Goal: Task Accomplishment & Management: Complete application form

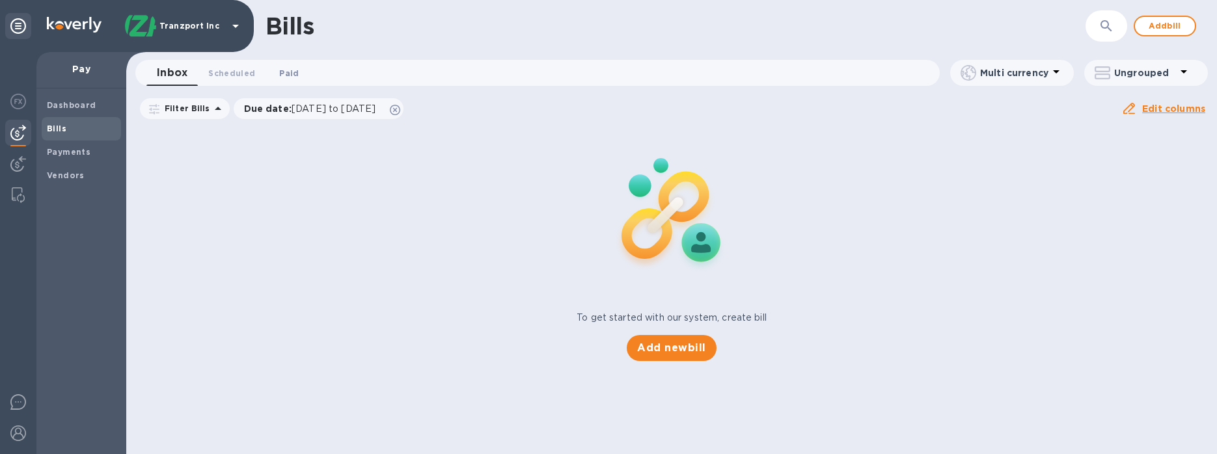
click at [279, 77] on span "Paid 0" at bounding box center [289, 73] width 20 height 14
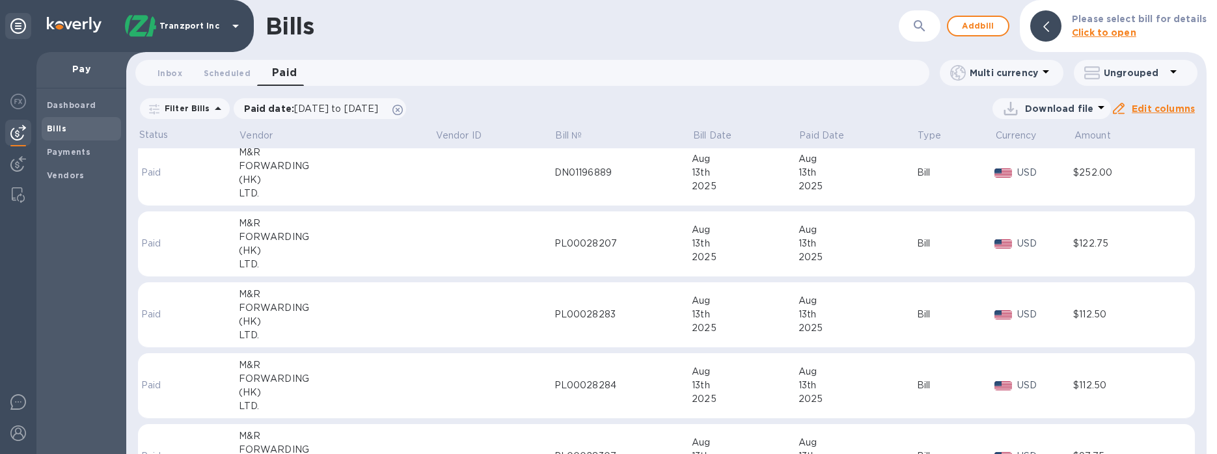
scroll to position [65, 0]
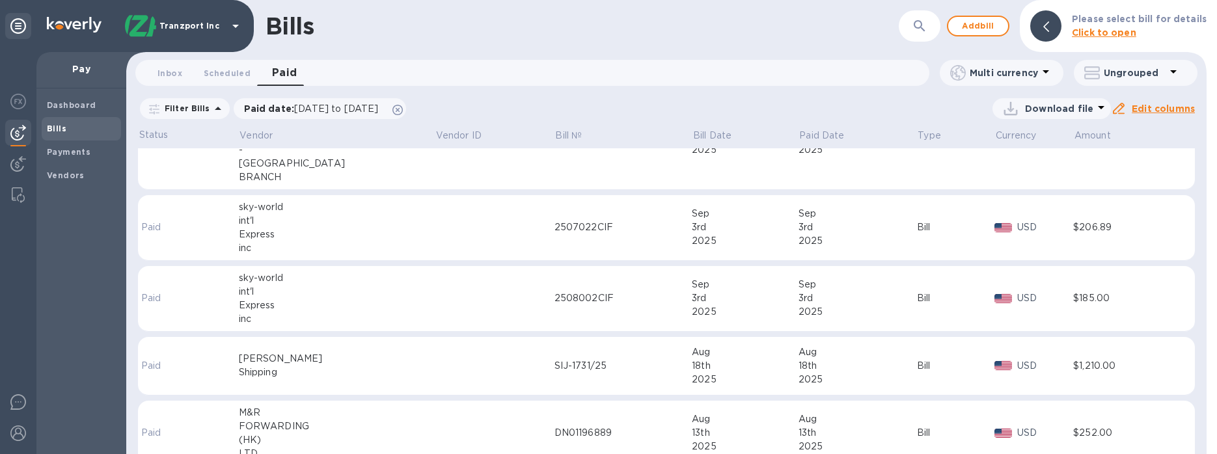
click at [555, 224] on div "2507022CIF" at bounding box center [624, 228] width 138 height 14
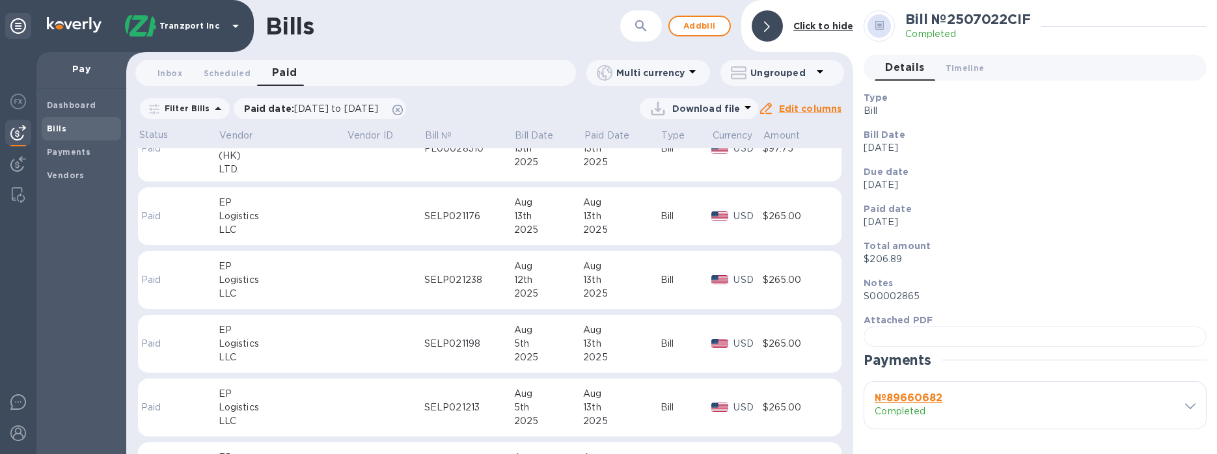
scroll to position [521, 0]
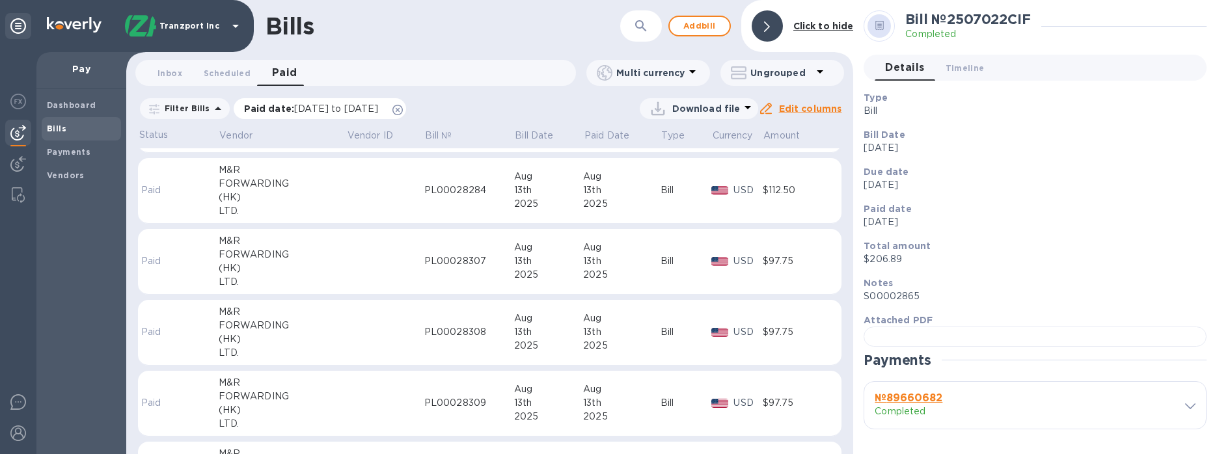
click at [339, 113] on span "[DATE] to [DATE]" at bounding box center [336, 108] width 84 height 10
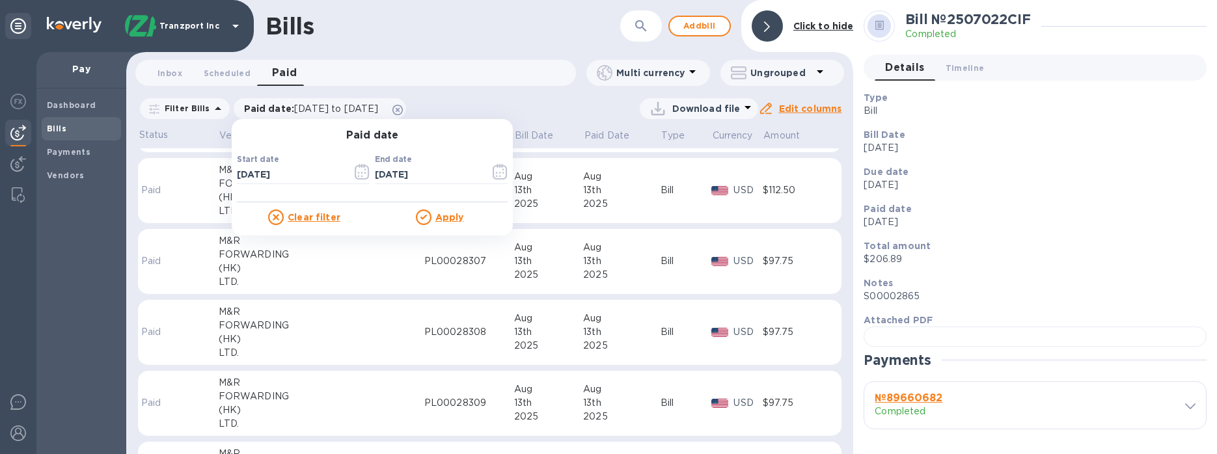
click at [583, 96] on div "Filter Bills Paid date : [DATE] to [DATE] Paid date Start date [DATE] ​ End dat…" at bounding box center [448, 108] width 620 height 25
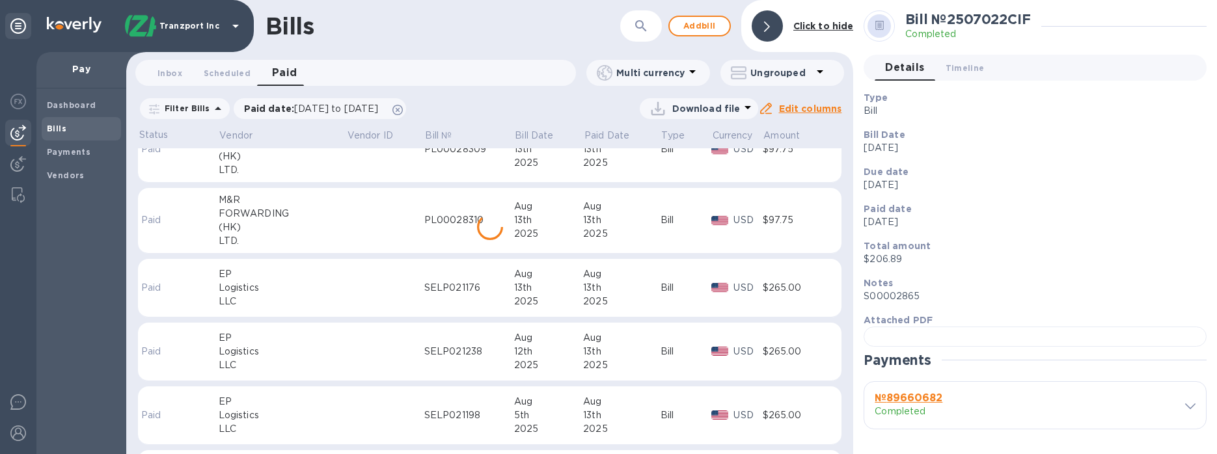
scroll to position [384, 0]
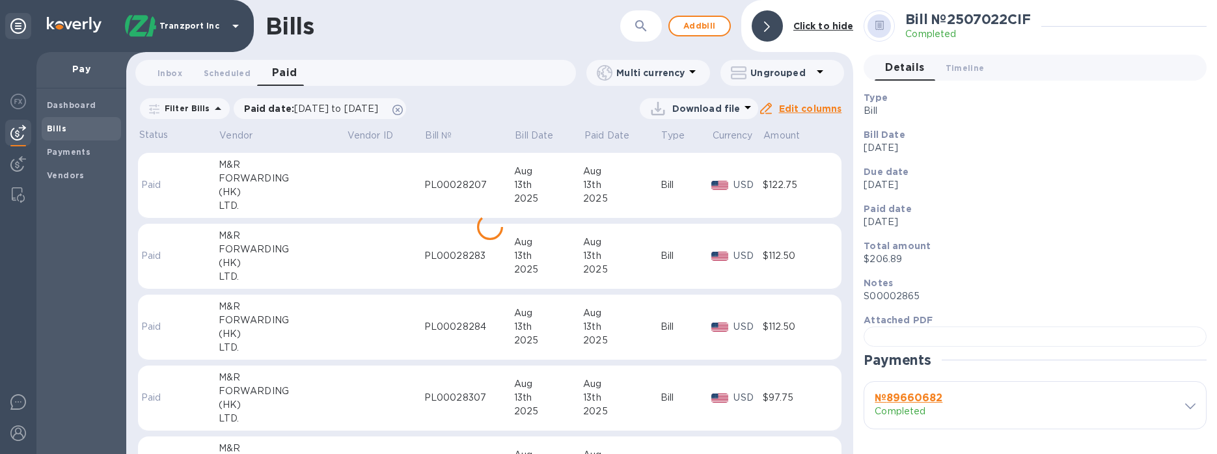
click at [699, 107] on p "Download file" at bounding box center [706, 108] width 68 height 13
click at [689, 146] on li "XLSX file" at bounding box center [702, 140] width 89 height 36
click at [171, 108] on p "Filter Bills" at bounding box center [184, 108] width 51 height 11
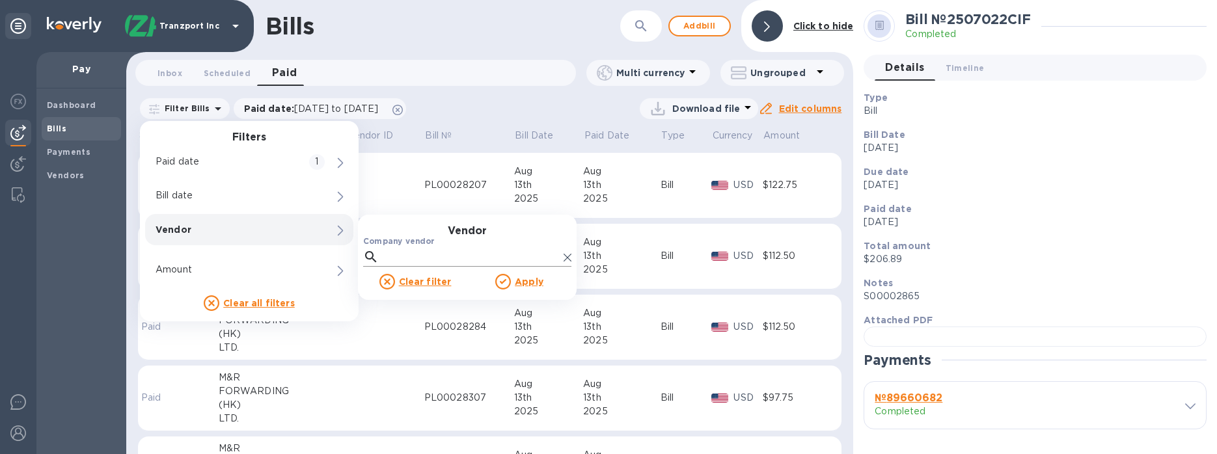
click at [390, 256] on input "Company vendor" at bounding box center [471, 257] width 174 height 20
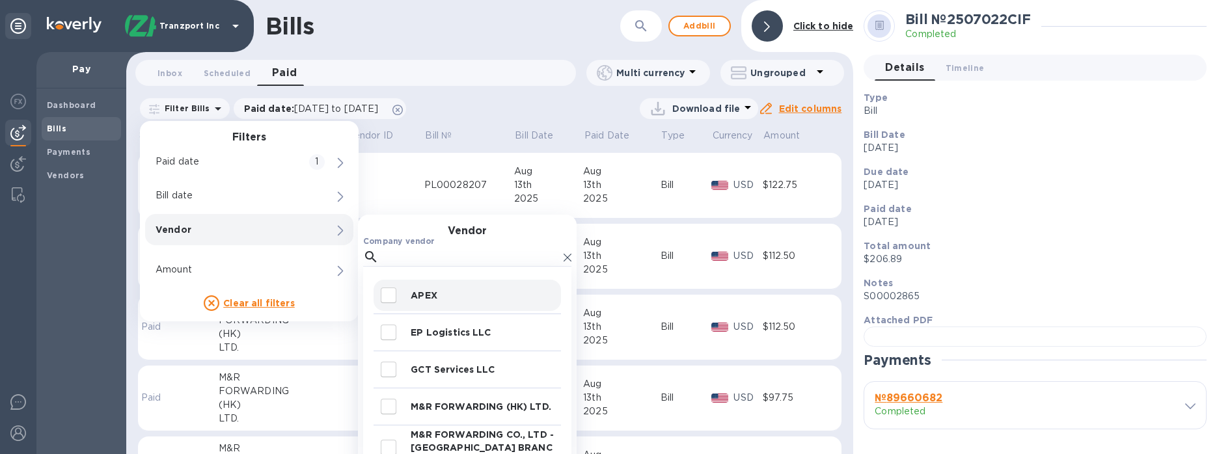
click at [442, 292] on p "APEX" at bounding box center [483, 295] width 145 height 13
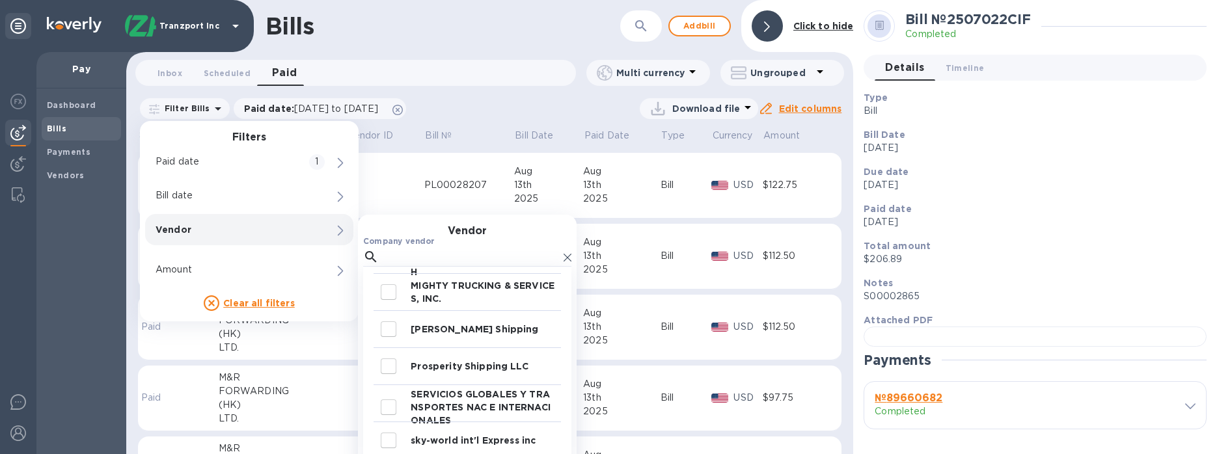
scroll to position [0, 0]
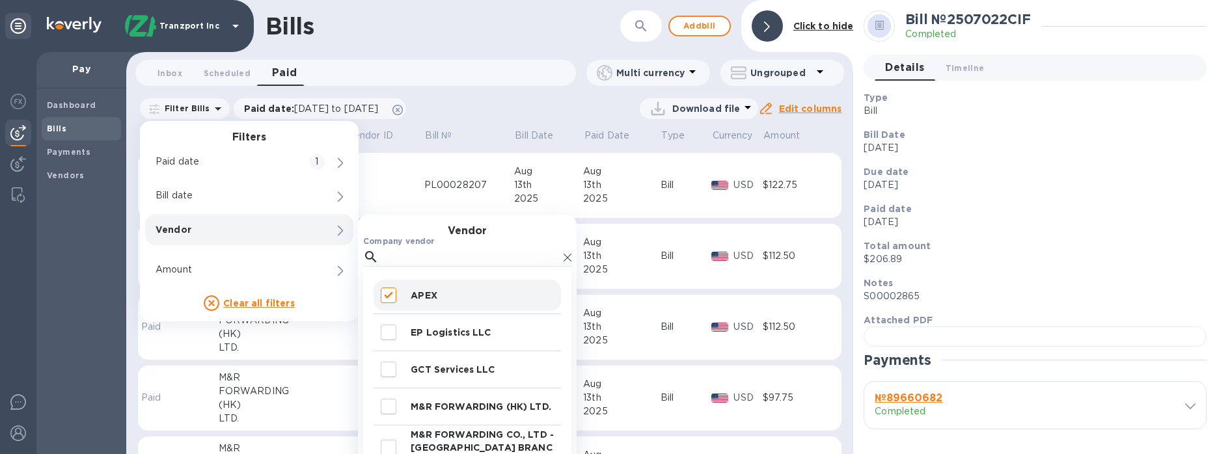
click at [431, 299] on p "APEX" at bounding box center [483, 295] width 145 height 13
drag, startPoint x: 428, startPoint y: 299, endPoint x: 422, endPoint y: 300, distance: 6.5
click at [428, 299] on p "APEX" at bounding box center [483, 295] width 145 height 13
checkbox input "true"
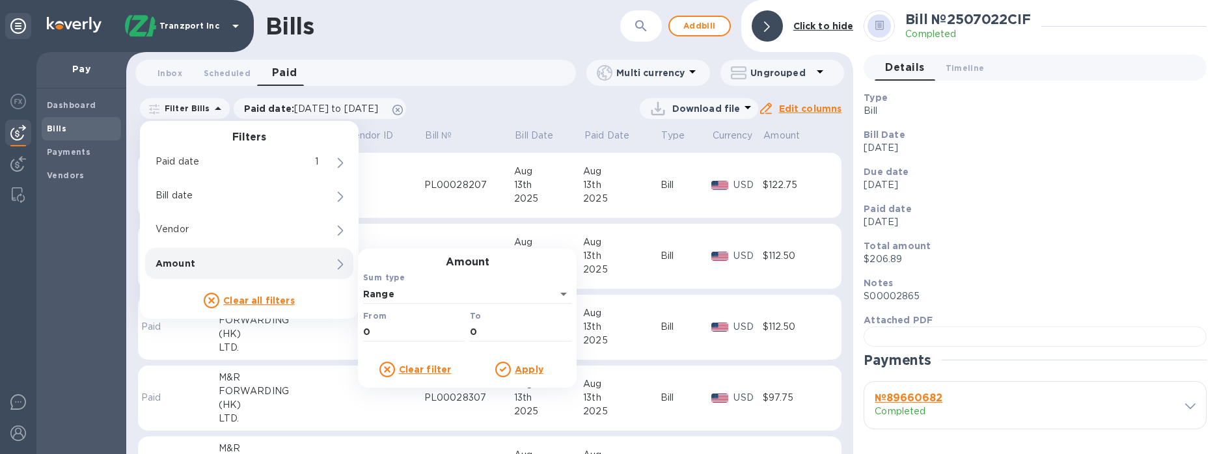
click at [507, 102] on div "Download file" at bounding box center [585, 108] width 346 height 21
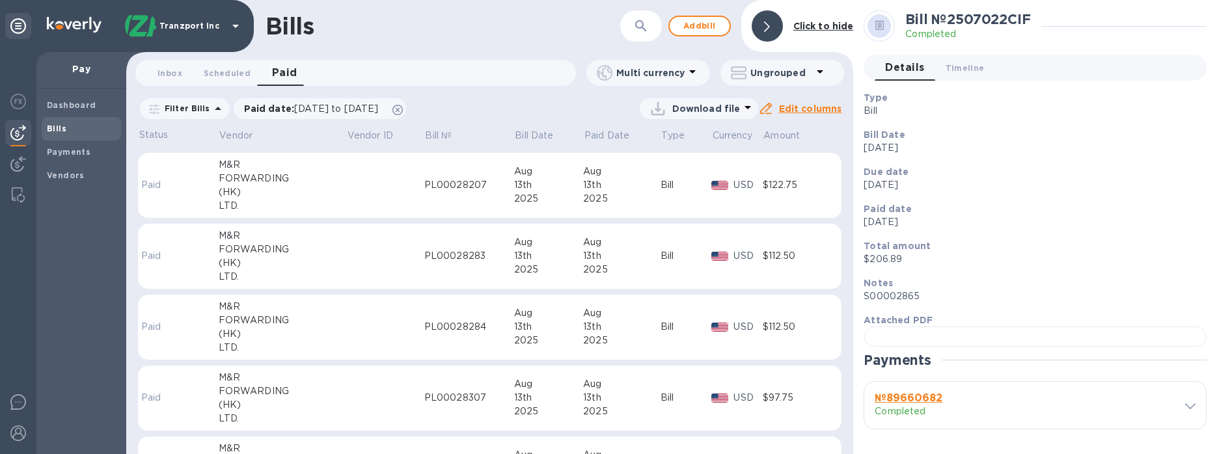
click at [649, 21] on icon "button" at bounding box center [641, 26] width 16 height 16
click at [516, 113] on div "Download file" at bounding box center [585, 108] width 346 height 21
click at [228, 110] on div "Filter Bills" at bounding box center [185, 108] width 94 height 25
click at [217, 108] on icon at bounding box center [218, 109] width 16 height 16
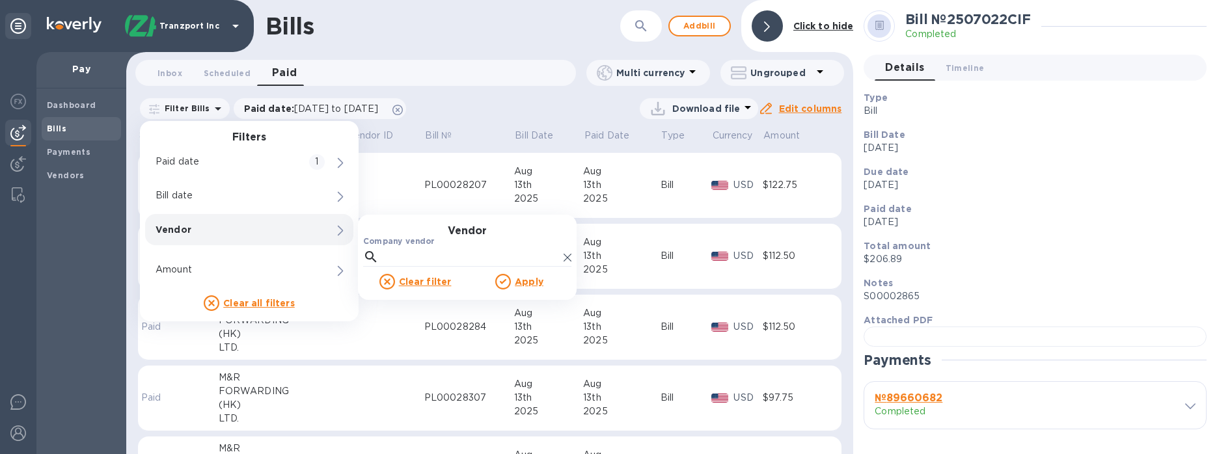
click at [270, 230] on p "Vendor" at bounding box center [227, 229] width 143 height 13
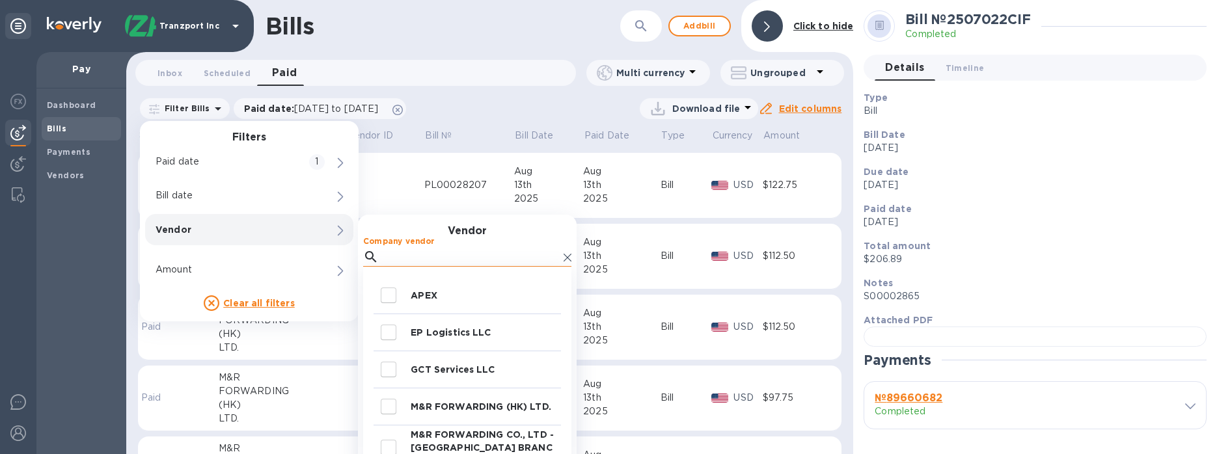
click at [393, 258] on input "Company vendor" at bounding box center [471, 257] width 174 height 20
click at [389, 294] on input "decorative checkbox" at bounding box center [388, 295] width 27 height 27
checkbox input "true"
click at [392, 247] on input "Company vendor" at bounding box center [471, 257] width 174 height 20
click at [566, 259] on icon at bounding box center [568, 258] width 8 height 8
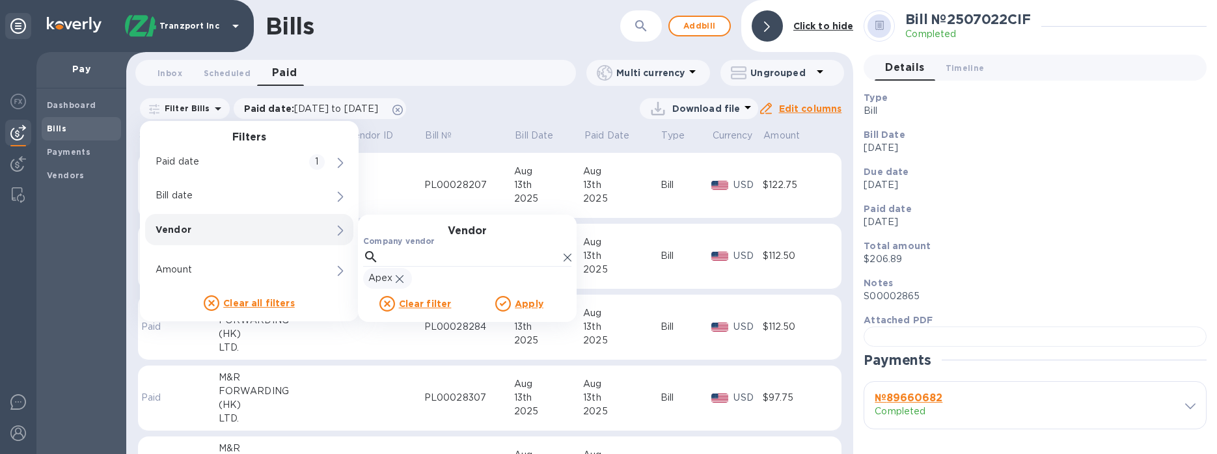
click at [525, 306] on u "Apply" at bounding box center [529, 304] width 29 height 10
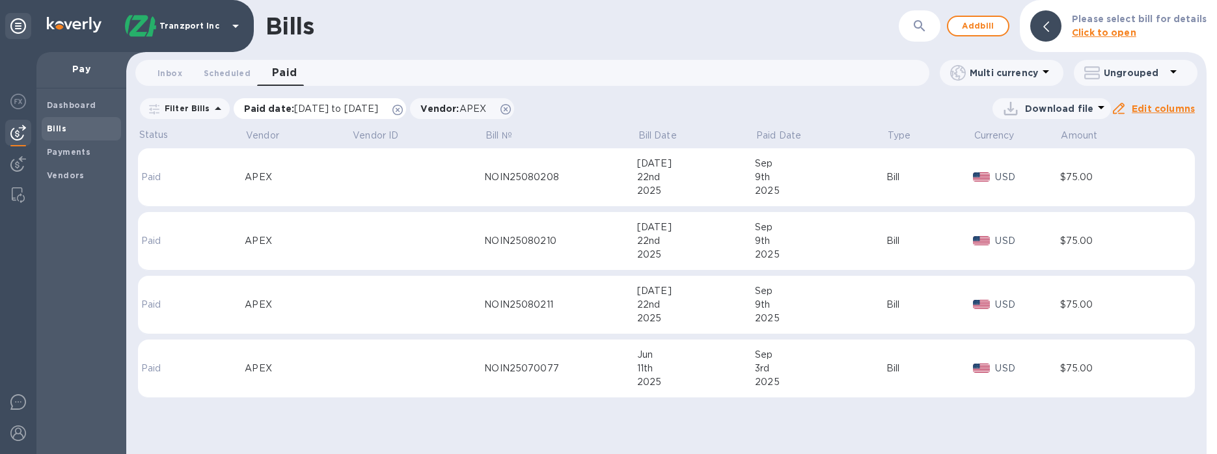
click at [378, 111] on span "[DATE] to [DATE]" at bounding box center [336, 108] width 84 height 10
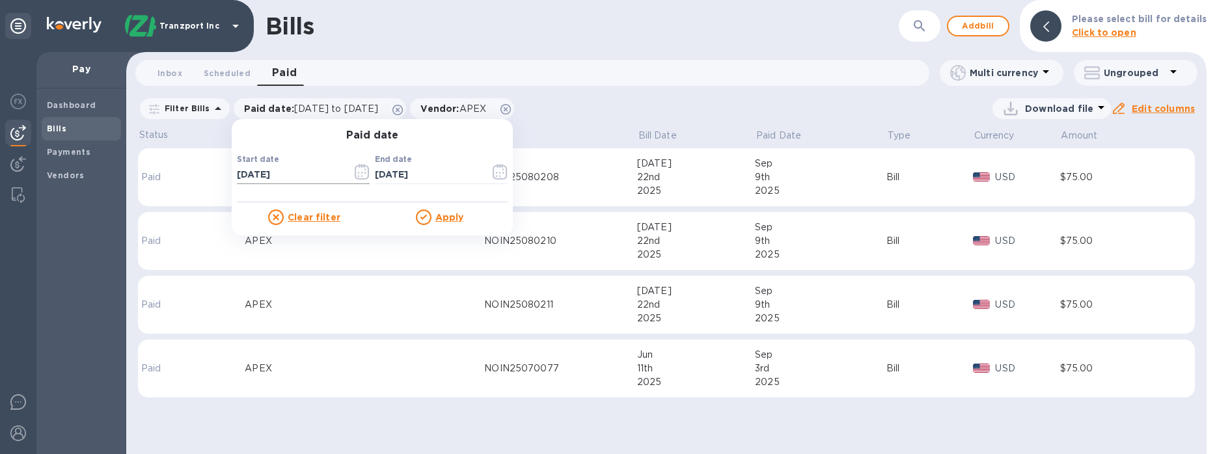
click at [357, 178] on icon "button" at bounding box center [362, 172] width 15 height 16
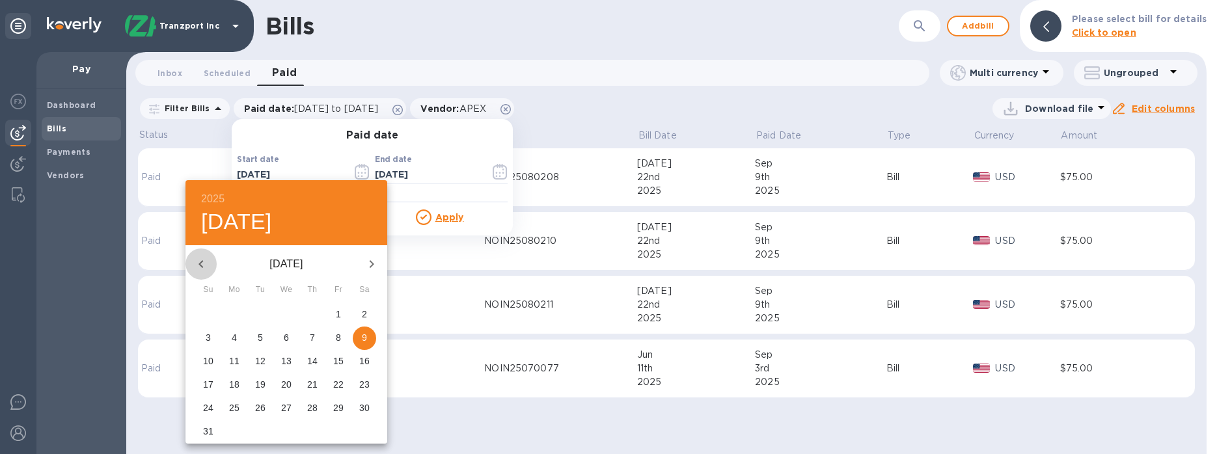
click at [206, 267] on icon "button" at bounding box center [201, 264] width 16 height 16
click at [262, 309] on p "1" at bounding box center [260, 314] width 5 height 13
type input "[DATE]"
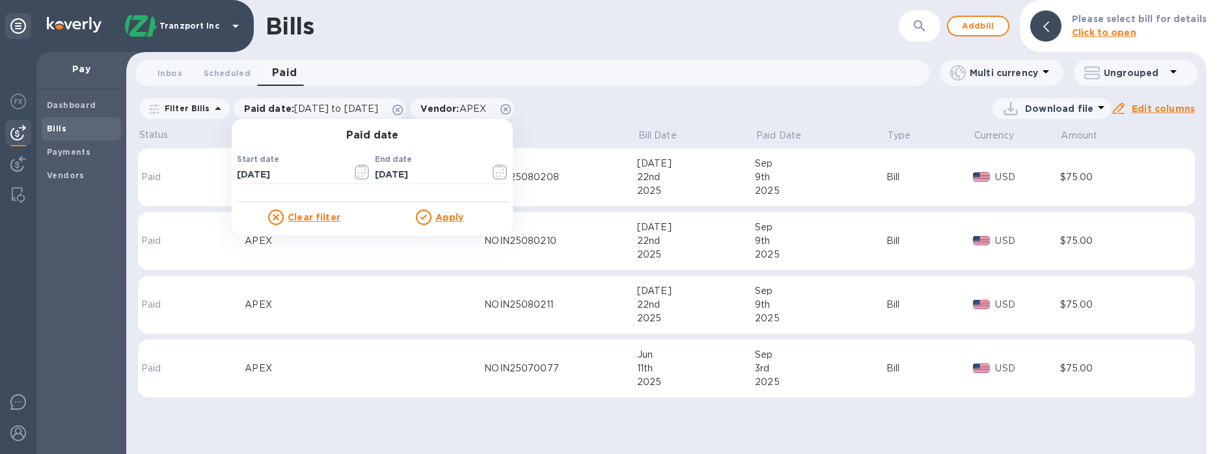
click at [446, 217] on u "Apply" at bounding box center [449, 217] width 29 height 10
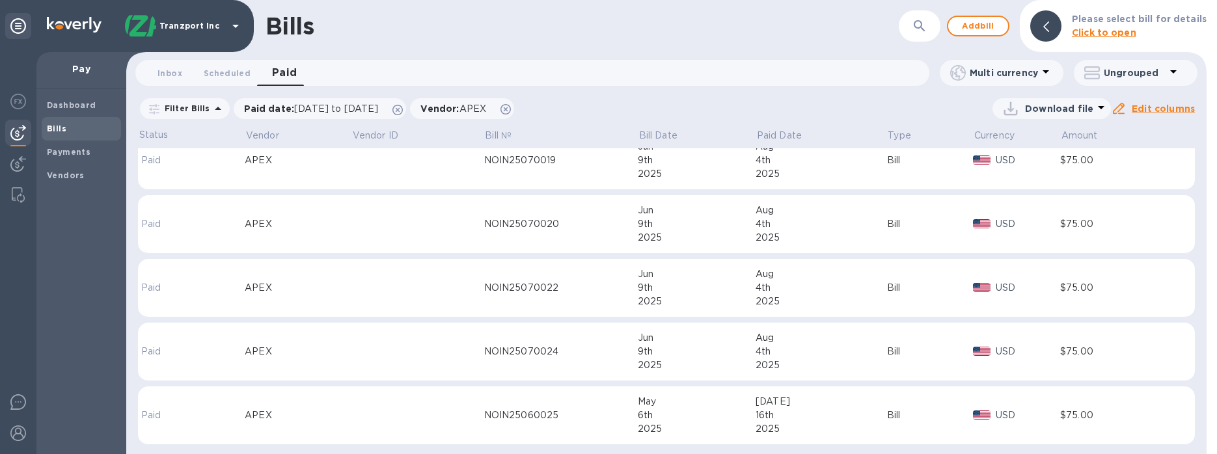
scroll to position [854, 0]
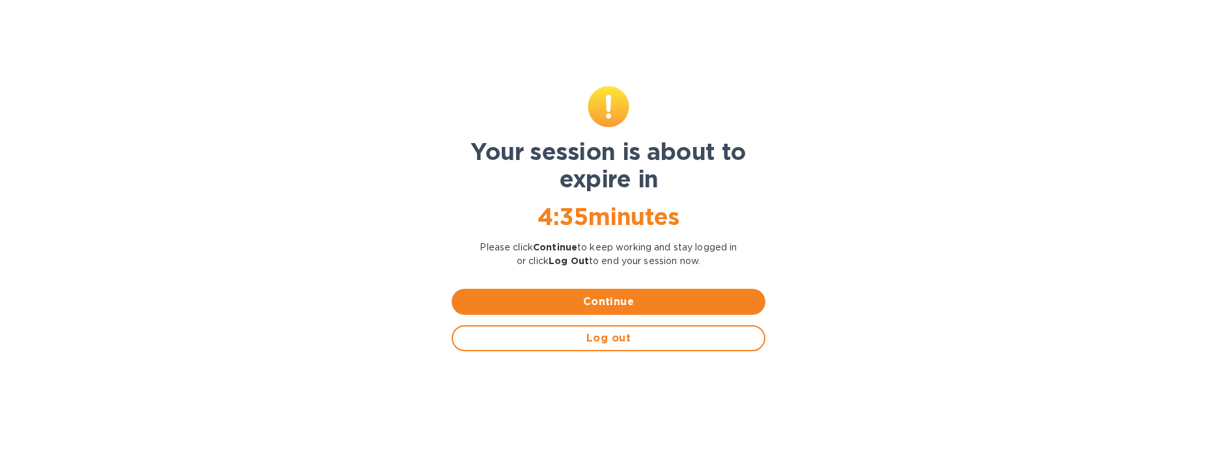
click at [609, 299] on span "Continue" at bounding box center [608, 302] width 293 height 16
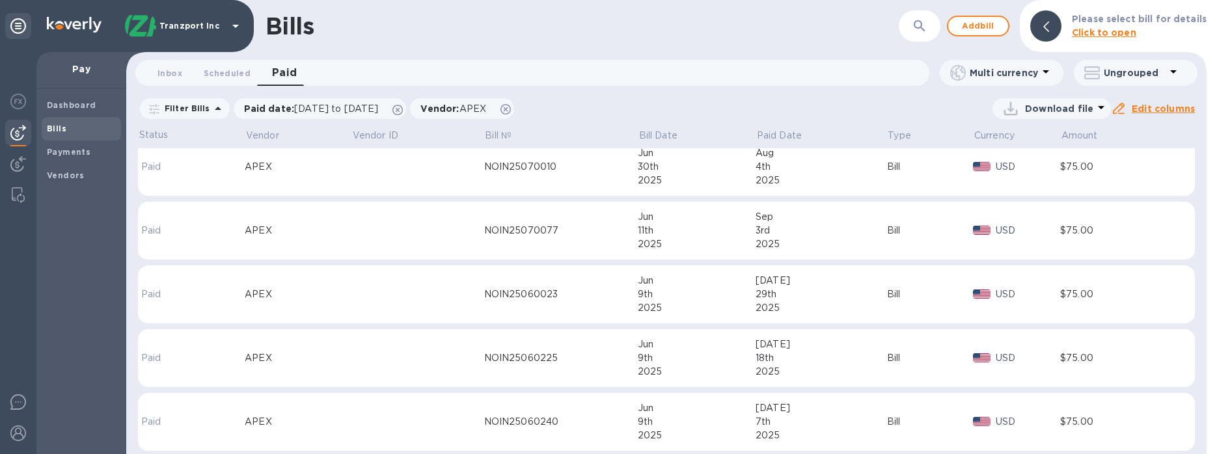
scroll to position [0, 0]
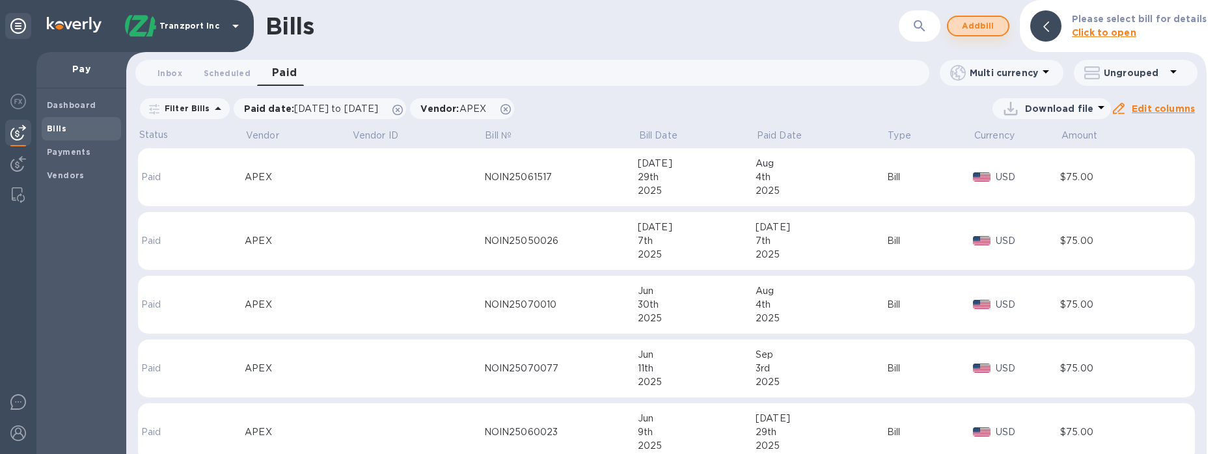
click at [991, 18] on span "Add bill" at bounding box center [978, 26] width 39 height 16
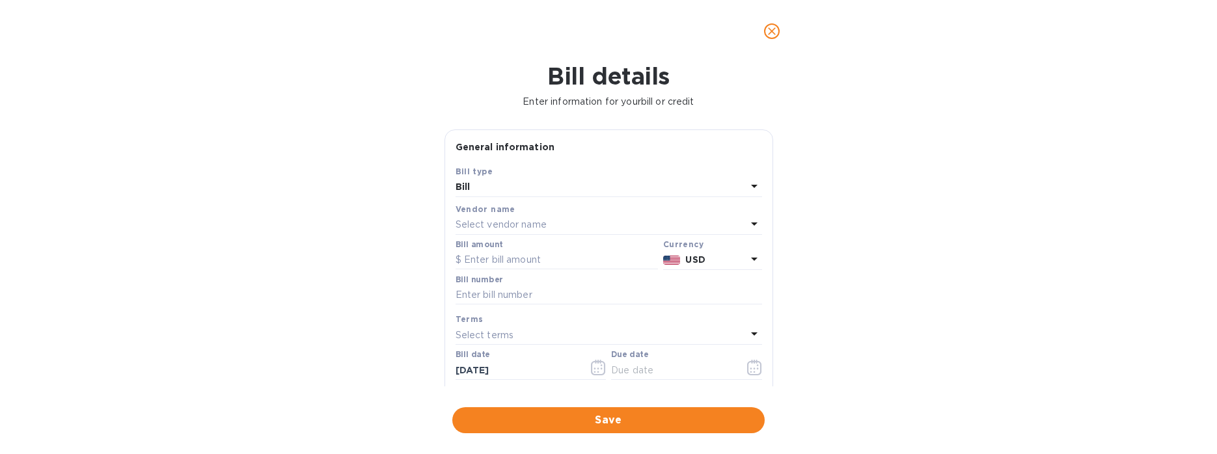
click at [491, 225] on p "Select vendor name" at bounding box center [501, 225] width 91 height 14
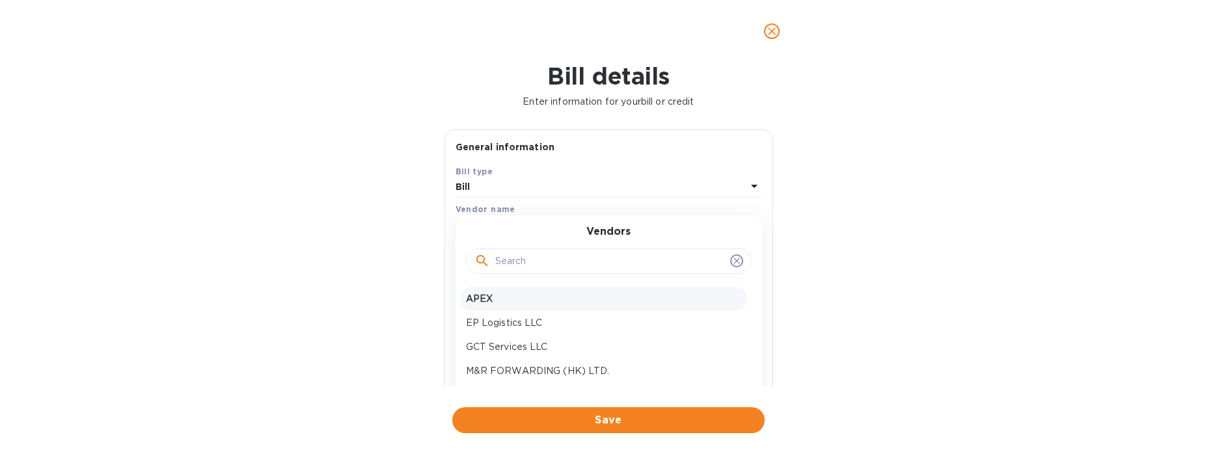
click at [512, 303] on p "APEX" at bounding box center [603, 299] width 275 height 14
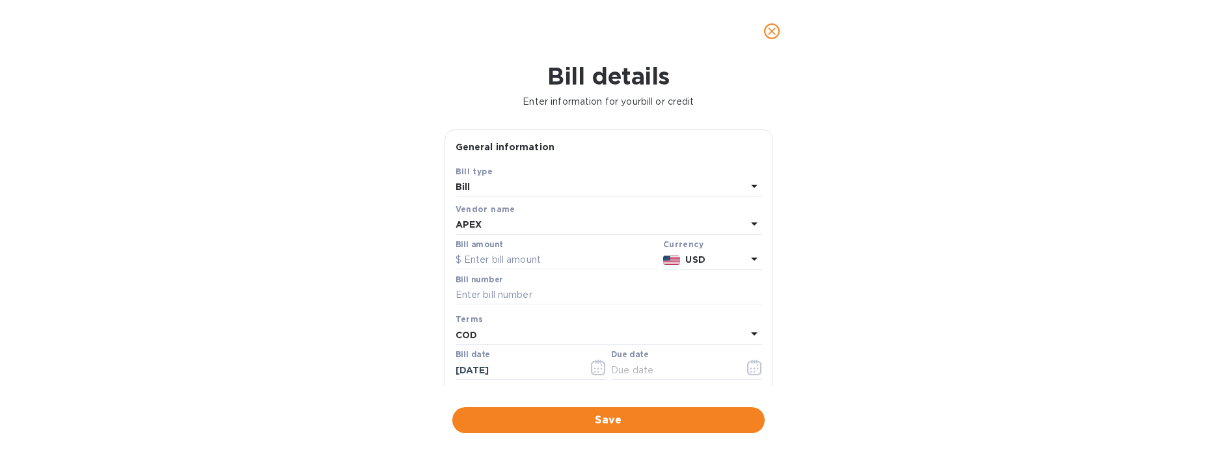
type input "[DATE]"
click at [524, 259] on input "text" at bounding box center [557, 261] width 202 height 20
type input "75"
click at [528, 296] on input "text" at bounding box center [609, 296] width 307 height 20
paste input "NOIN25080481"
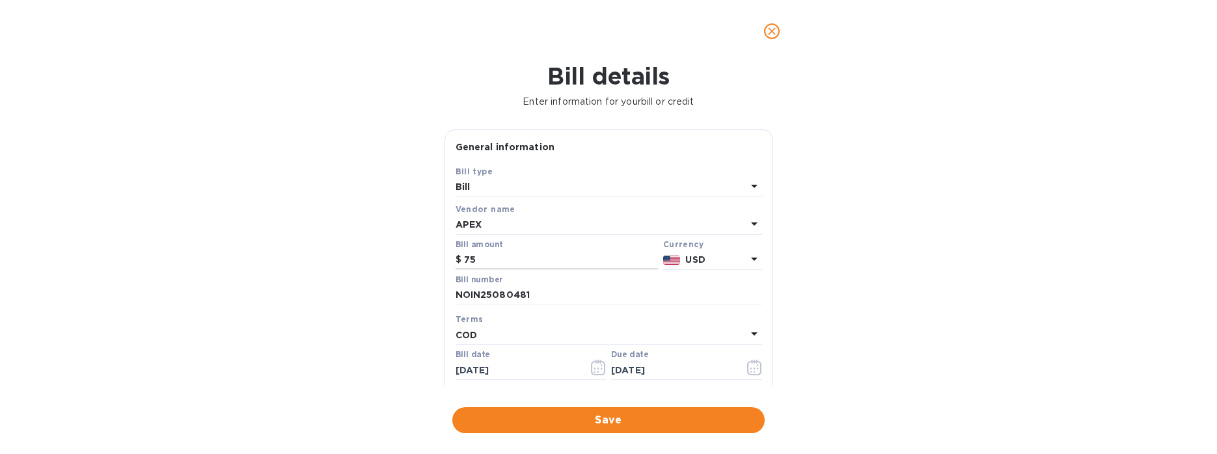
click at [631, 258] on input "75" at bounding box center [561, 261] width 194 height 20
click at [512, 286] on input "NOIN25080481" at bounding box center [609, 296] width 307 height 20
click at [507, 295] on input "NOIN25080481" at bounding box center [609, 296] width 307 height 20
click at [508, 295] on input "NOIN25080481" at bounding box center [609, 296] width 307 height 20
paste input "70018"
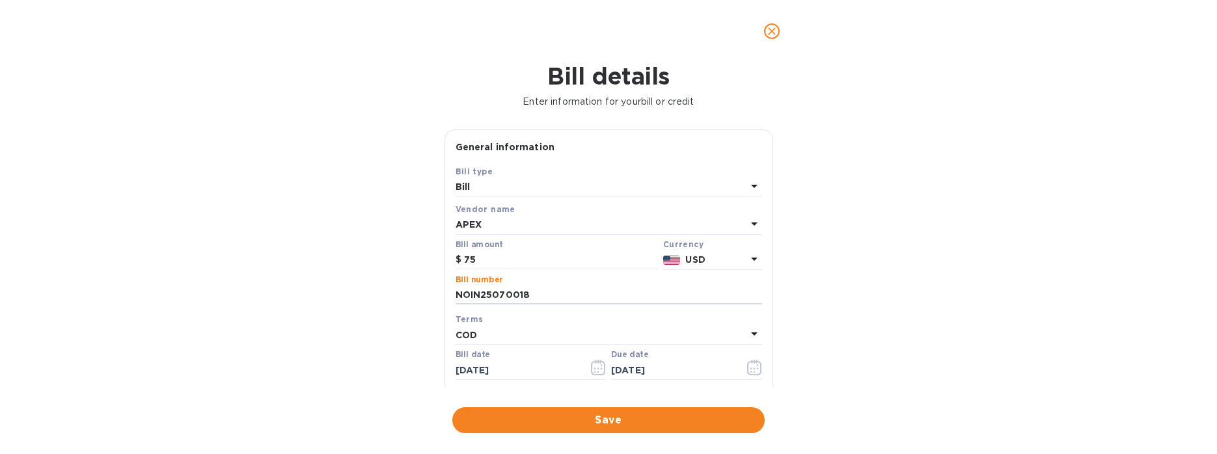
scroll to position [65, 0]
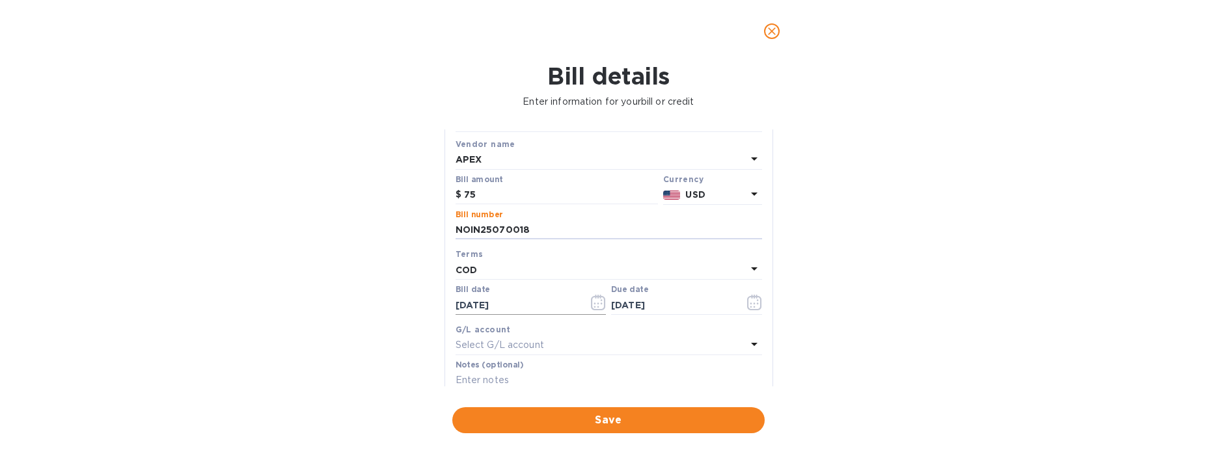
type input "NOIN25070018"
click at [519, 303] on input "[DATE]" at bounding box center [517, 306] width 123 height 20
click at [544, 331] on div "G/L account" at bounding box center [609, 330] width 307 height 14
click at [540, 366] on div "Notes (optional)" at bounding box center [609, 376] width 307 height 30
click at [542, 371] on input "text" at bounding box center [609, 381] width 307 height 20
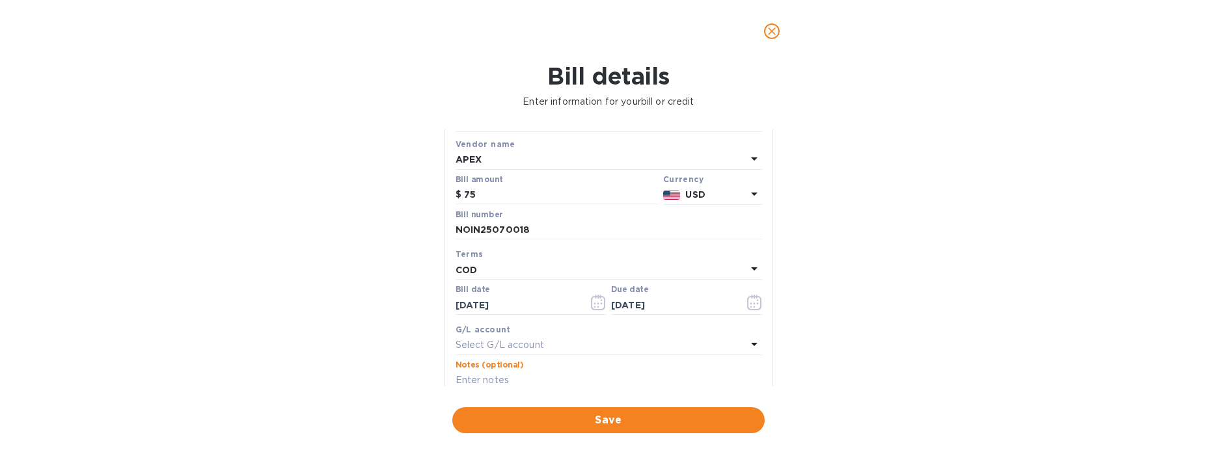
click at [540, 376] on input "text" at bounding box center [609, 381] width 307 height 20
type input "S00002719"
click at [609, 431] on button "Save" at bounding box center [608, 420] width 312 height 26
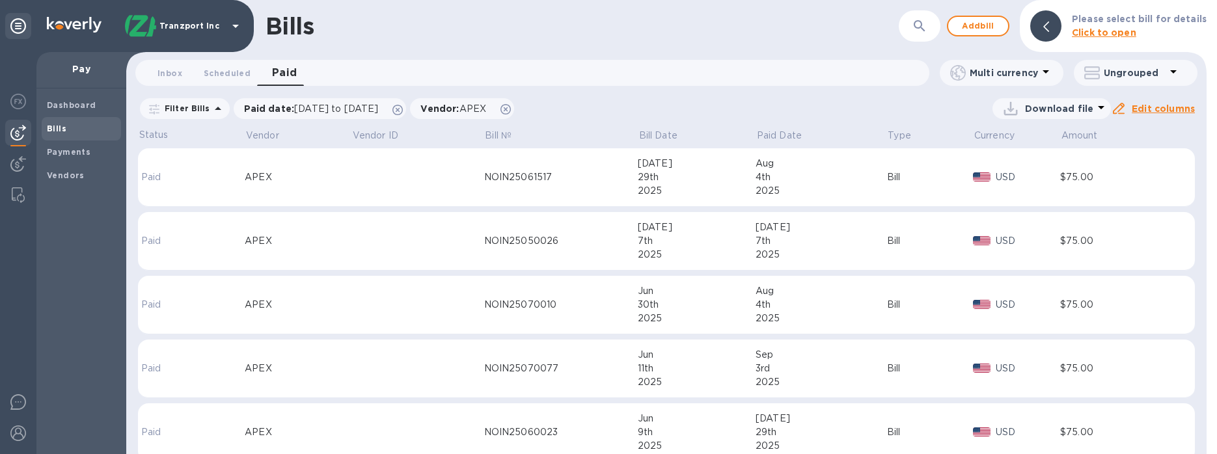
click at [72, 124] on span "Bills" at bounding box center [81, 128] width 69 height 13
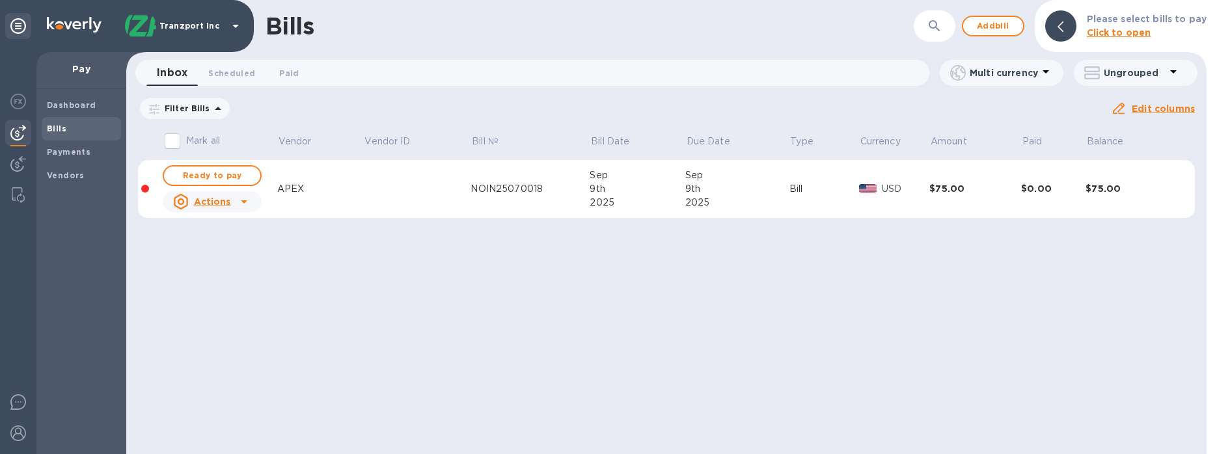
click at [247, 204] on icon at bounding box center [244, 202] width 16 height 16
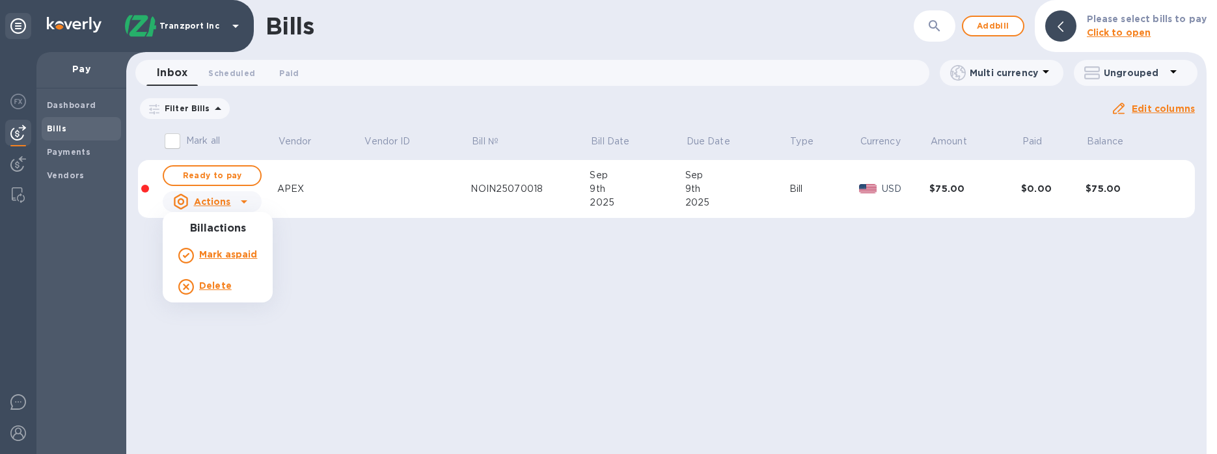
click at [500, 198] on div at bounding box center [608, 227] width 1217 height 454
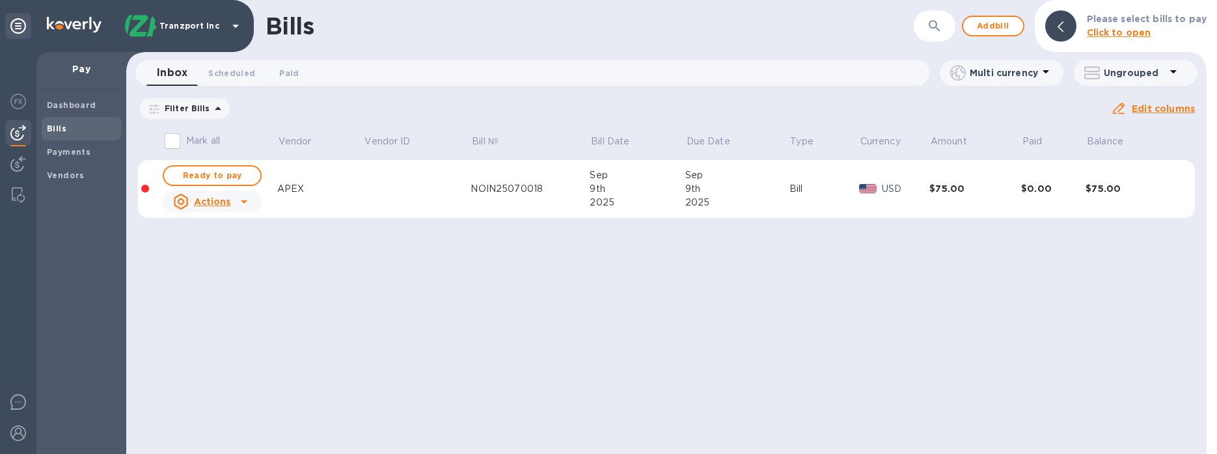
click at [423, 202] on td at bounding box center [417, 189] width 107 height 59
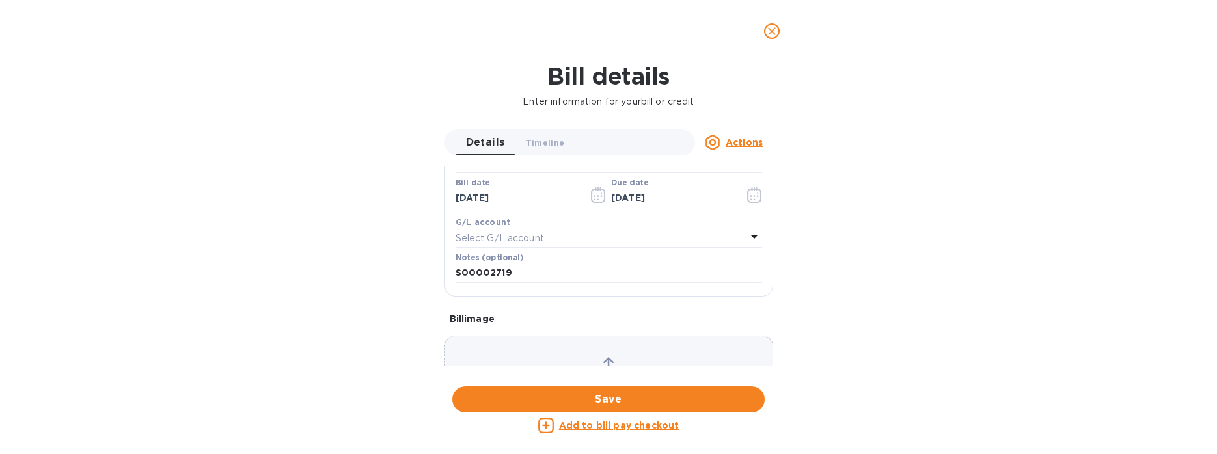
scroll to position [324, 0]
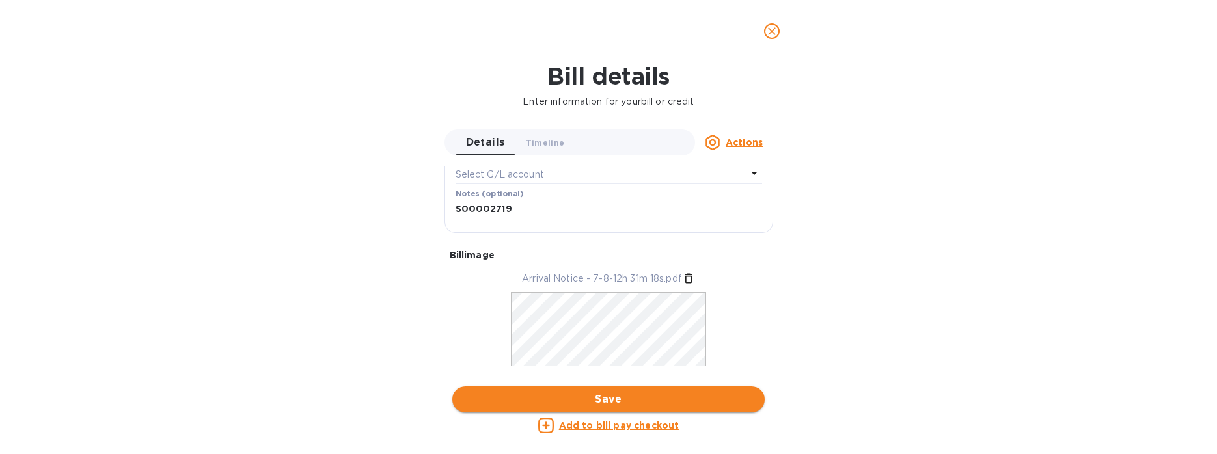
click at [618, 391] on button "Save" at bounding box center [608, 400] width 312 height 26
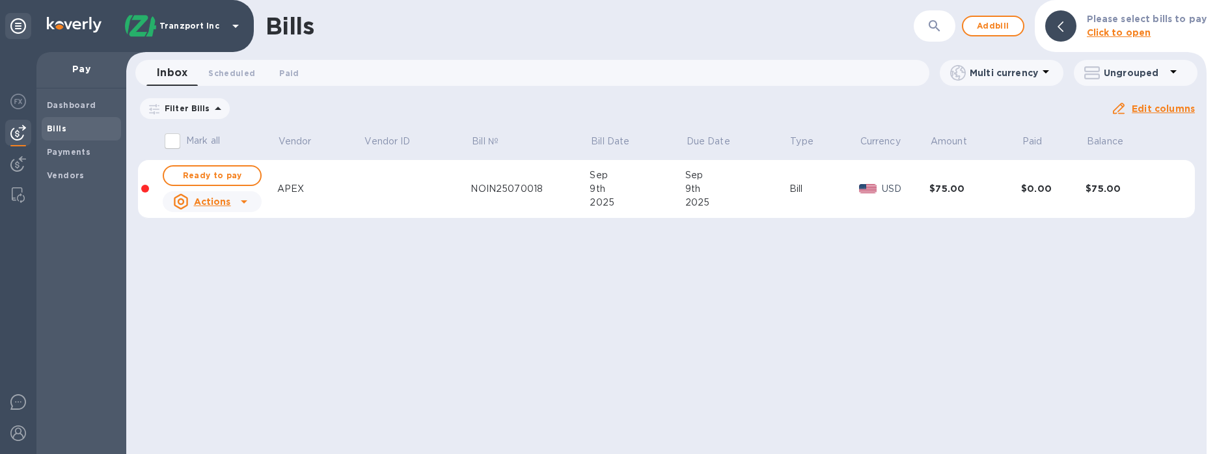
click at [215, 165] on div "Ready to pay" at bounding box center [212, 176] width 104 height 26
click at [521, 186] on div "NOIN25070018" at bounding box center [530, 189] width 119 height 14
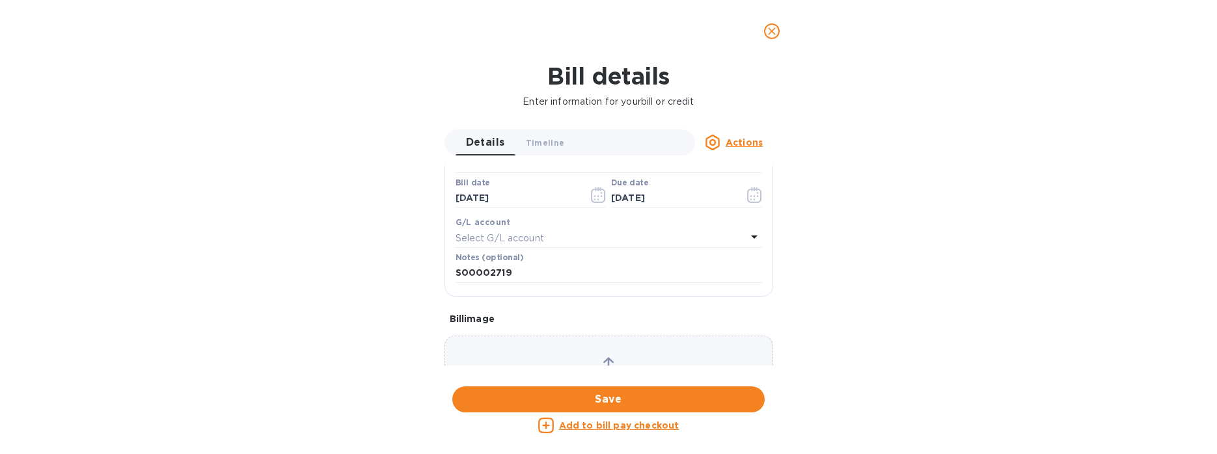
scroll to position [130, 0]
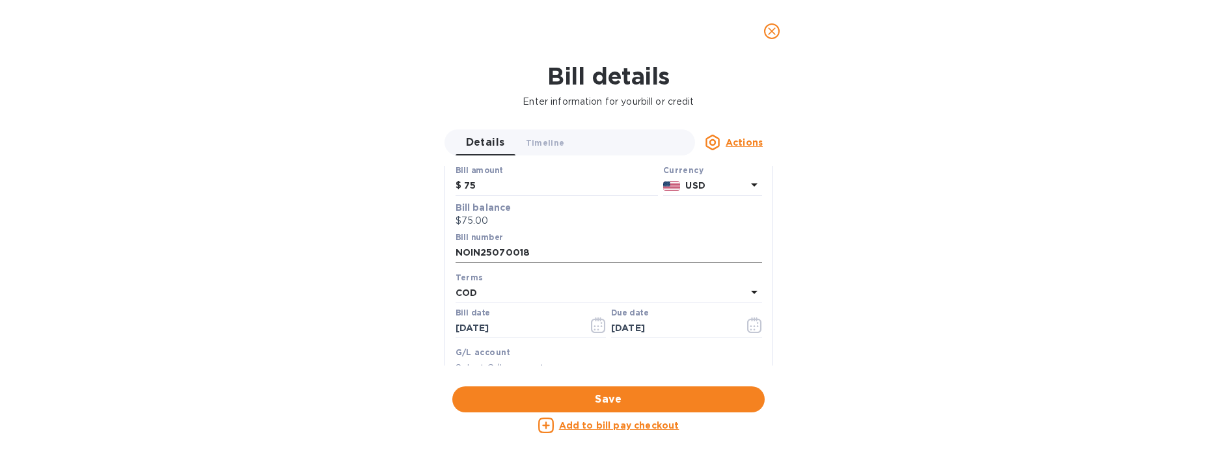
click at [509, 249] on input "NOIN25070018" at bounding box center [609, 253] width 307 height 20
click at [1082, 227] on div "Bill details Enter information for your bill or credit Details 0 Timeline 0 Act…" at bounding box center [608, 258] width 1217 height 392
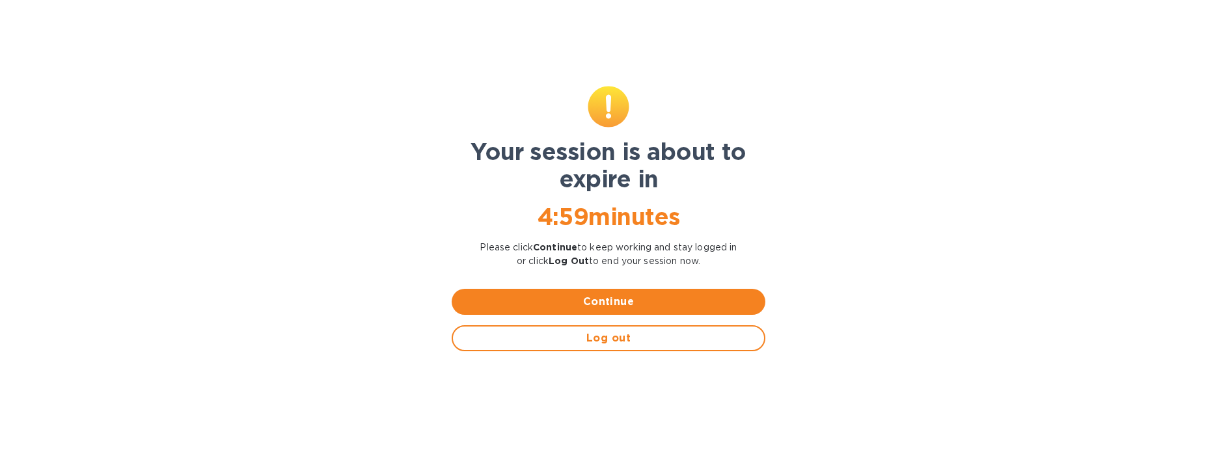
scroll to position [586, 0]
click at [632, 299] on span "Continue" at bounding box center [608, 302] width 293 height 16
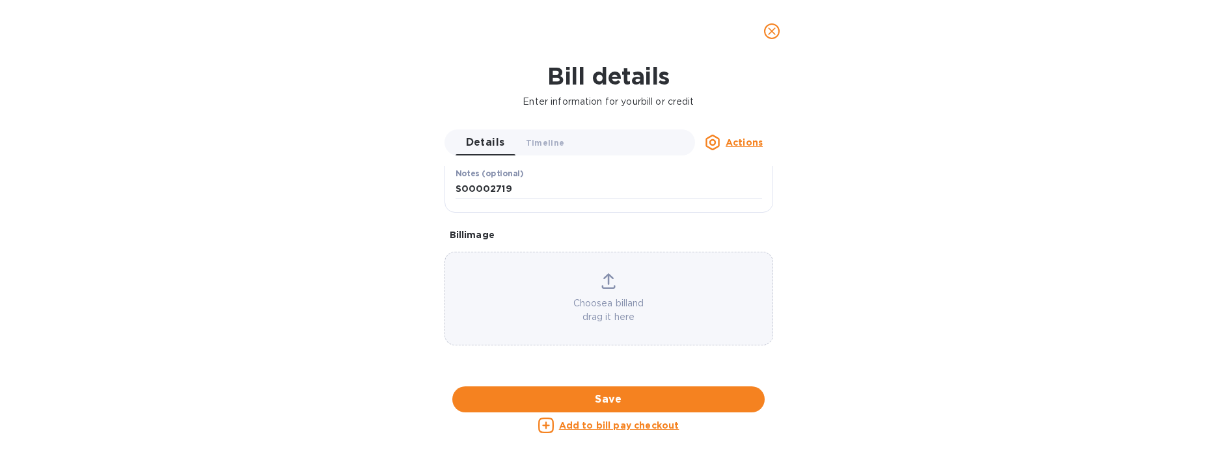
click at [779, 31] on span "close" at bounding box center [772, 31] width 16 height 16
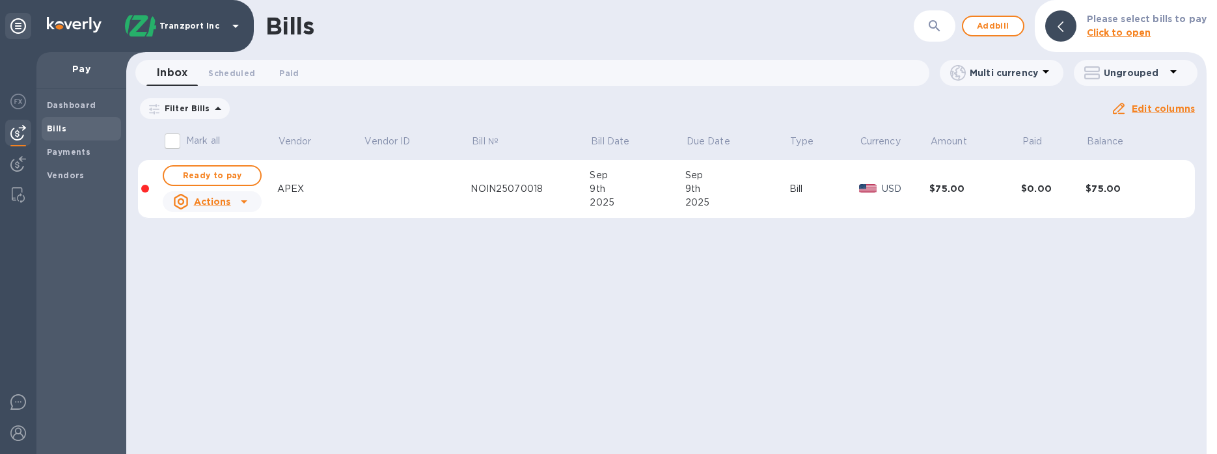
scroll to position [324, 0]
click at [228, 177] on span "Ready to pay" at bounding box center [212, 176] width 76 height 16
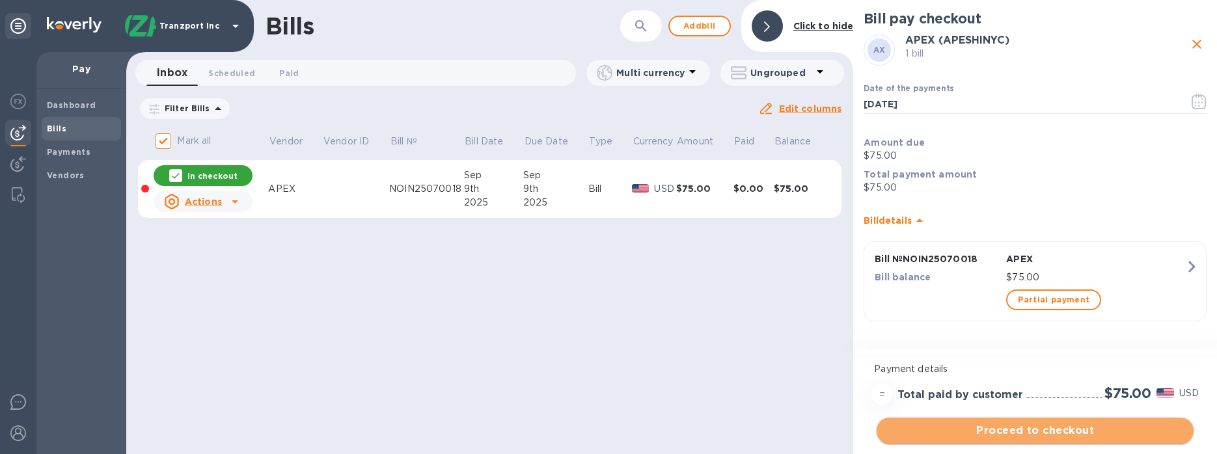
click at [958, 420] on button "Proceed to checkout" at bounding box center [1035, 431] width 317 height 26
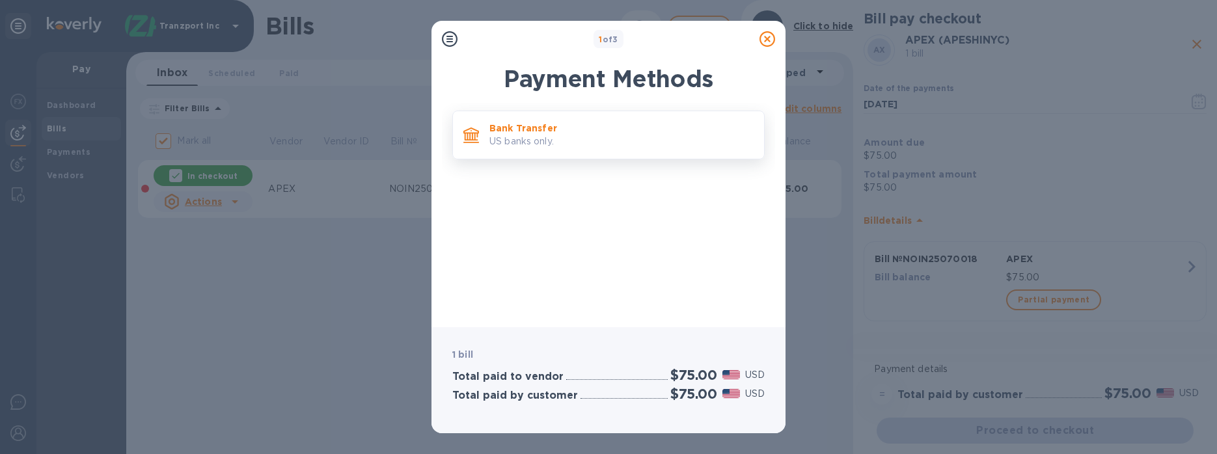
click at [526, 145] on p "US banks only." at bounding box center [621, 142] width 264 height 14
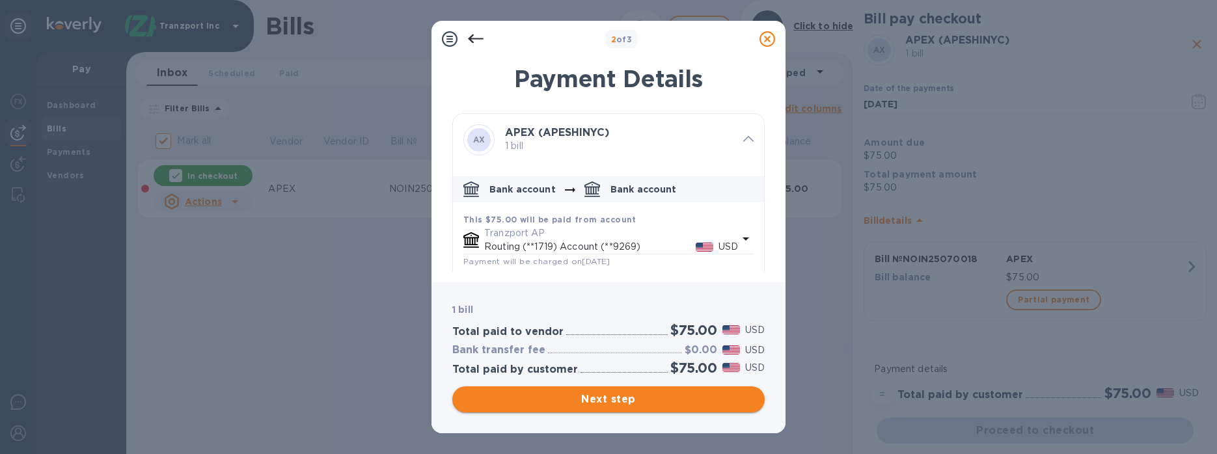
click at [689, 405] on span "Next step" at bounding box center [609, 400] width 292 height 16
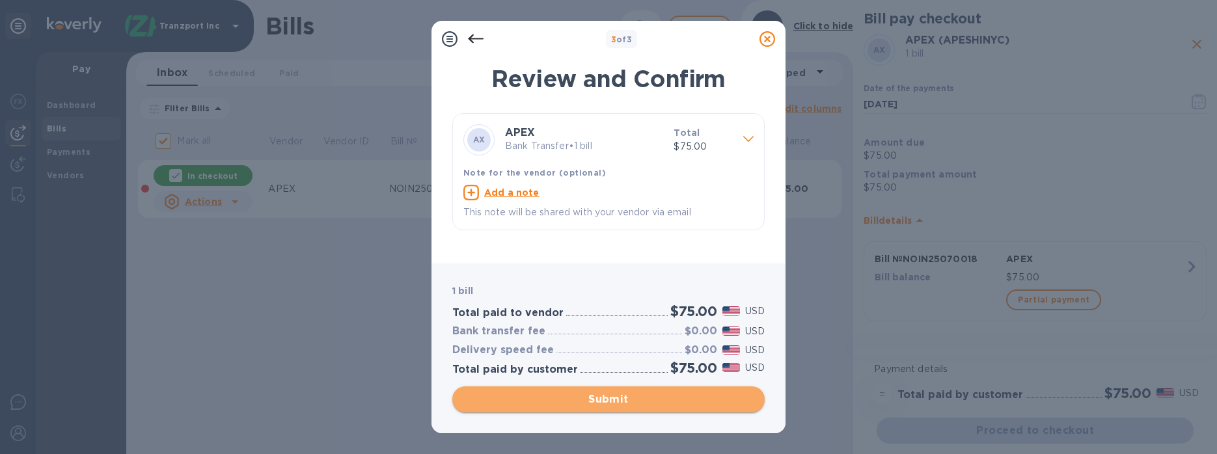
click at [583, 404] on span "Submit" at bounding box center [609, 400] width 292 height 16
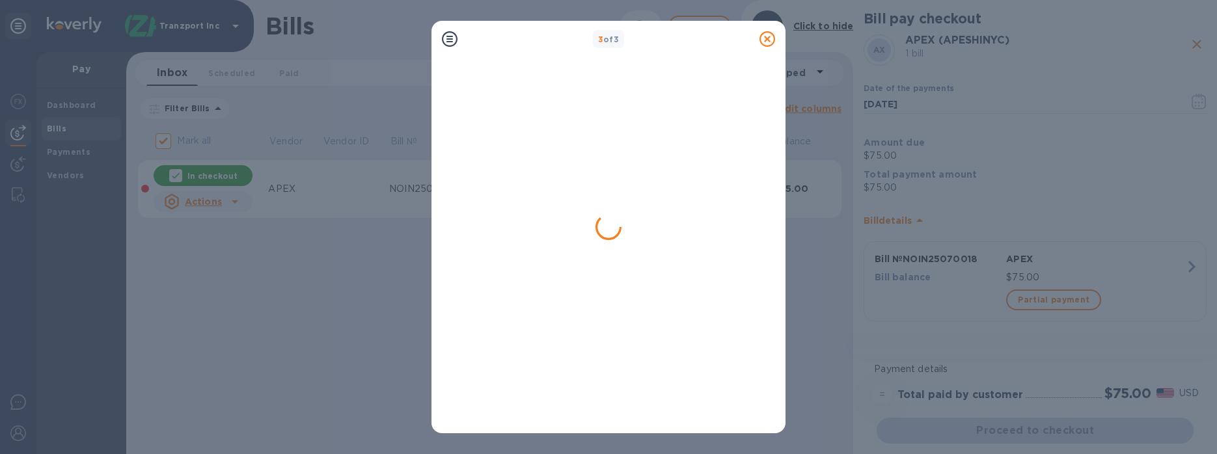
click at [766, 39] on icon at bounding box center [768, 39] width 16 height 16
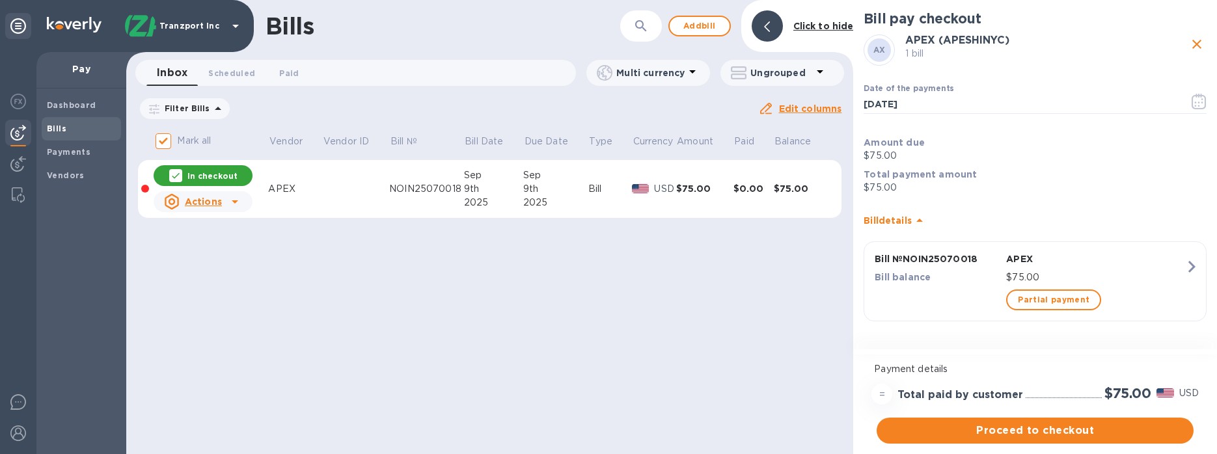
checkbox input "false"
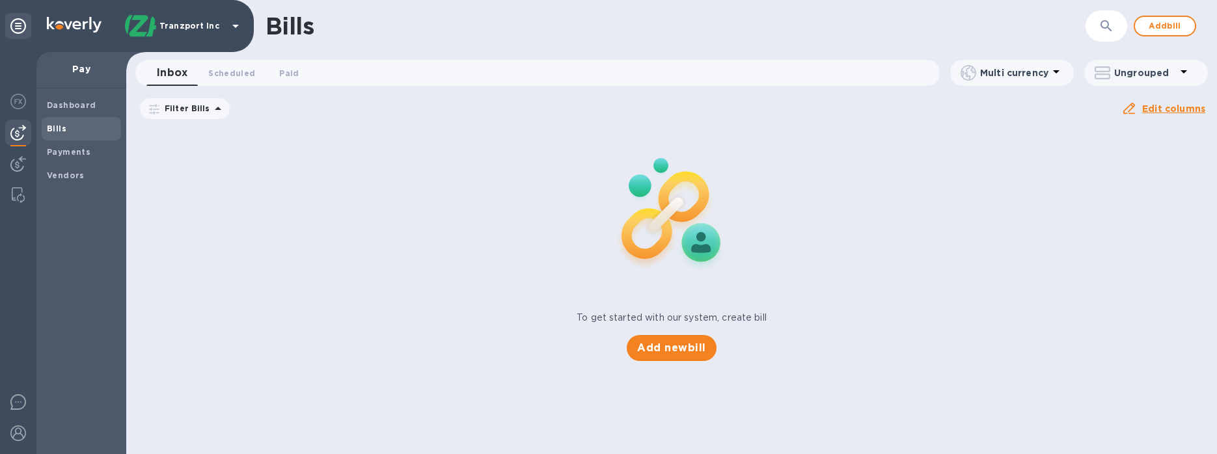
drag, startPoint x: 910, startPoint y: 210, endPoint x: 902, endPoint y: 206, distance: 8.7
click at [912, 210] on div "To get started with our system, create bill Add new bill" at bounding box center [671, 243] width 1101 height 245
click at [1179, 28] on span "Add bill" at bounding box center [1165, 26] width 39 height 16
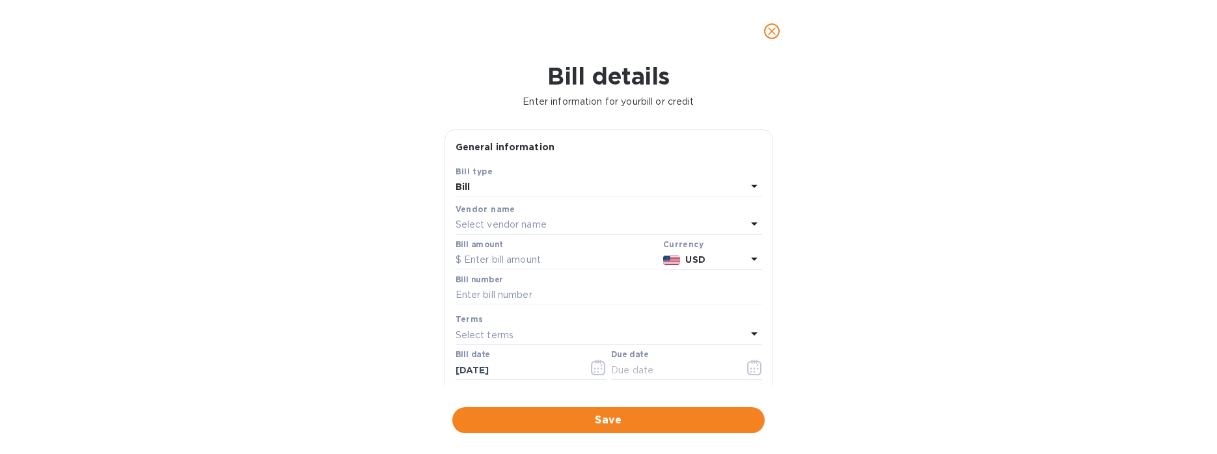
click at [564, 228] on div "Select vendor name" at bounding box center [601, 225] width 291 height 18
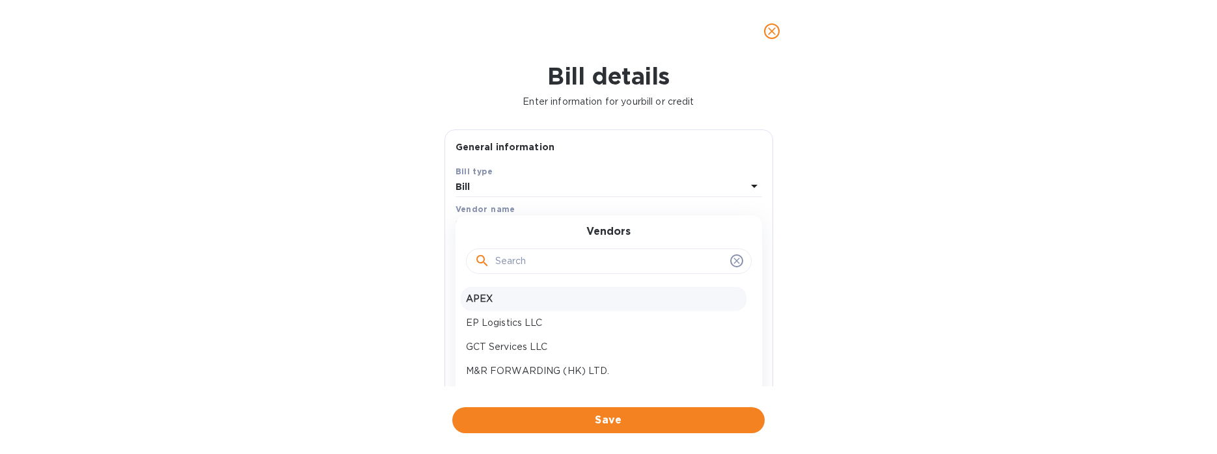
click at [549, 294] on p "APEX" at bounding box center [603, 299] width 275 height 14
type input "[DATE]"
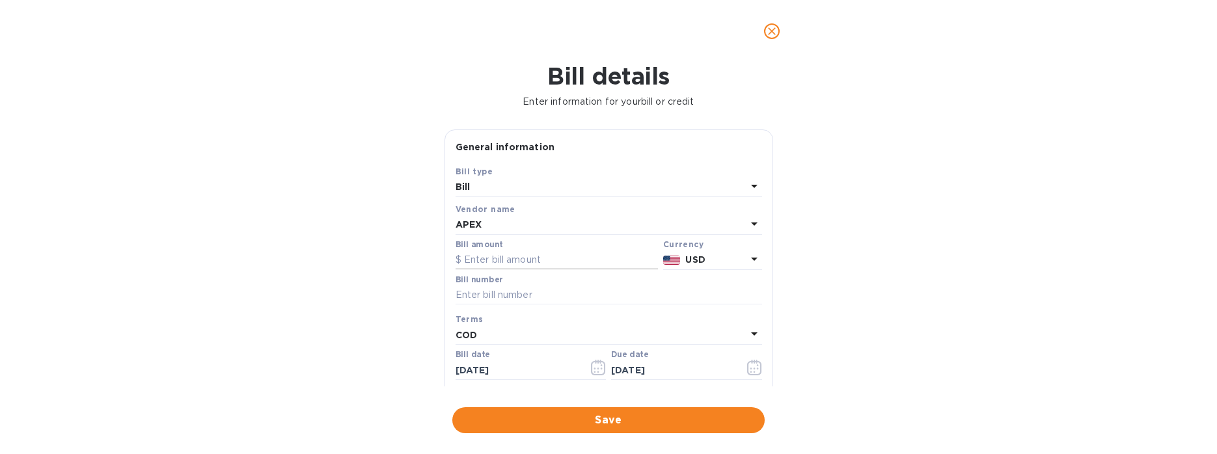
click at [522, 252] on input "text" at bounding box center [557, 261] width 202 height 20
type input "75"
click at [533, 293] on input "text" at bounding box center [609, 296] width 307 height 20
paste input "NOIN25080481"
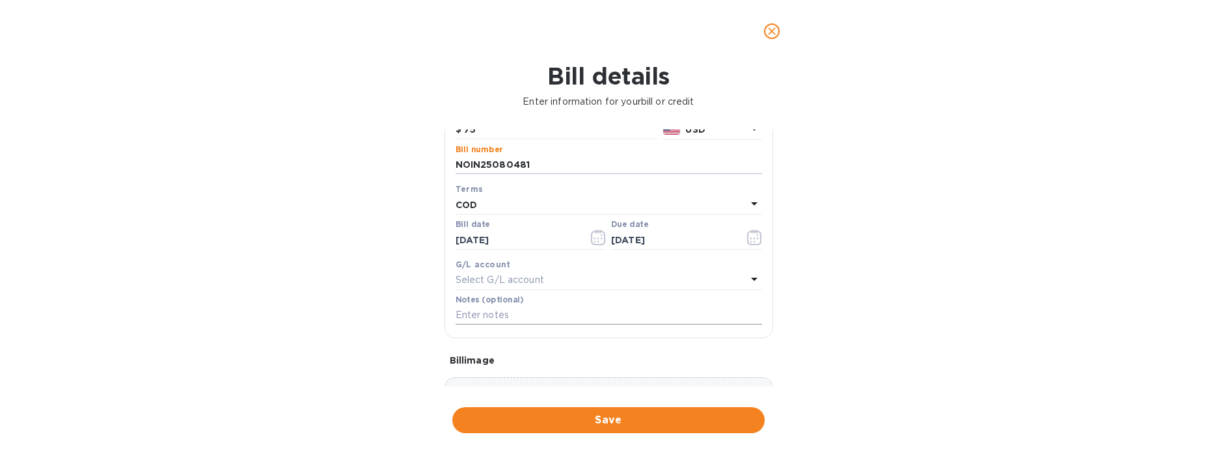
type input "NOIN25080481"
click at [521, 307] on input "text" at bounding box center [609, 316] width 307 height 20
click at [500, 169] on input "NOIN25080481" at bounding box center [609, 166] width 307 height 20
click at [532, 305] on div "Notes (optional)" at bounding box center [609, 311] width 307 height 30
click at [476, 293] on div "Bill type Bill Vendor name APEX Bill amount $ 75 Currency USD Bill number NOIN2…" at bounding box center [609, 181] width 312 height 298
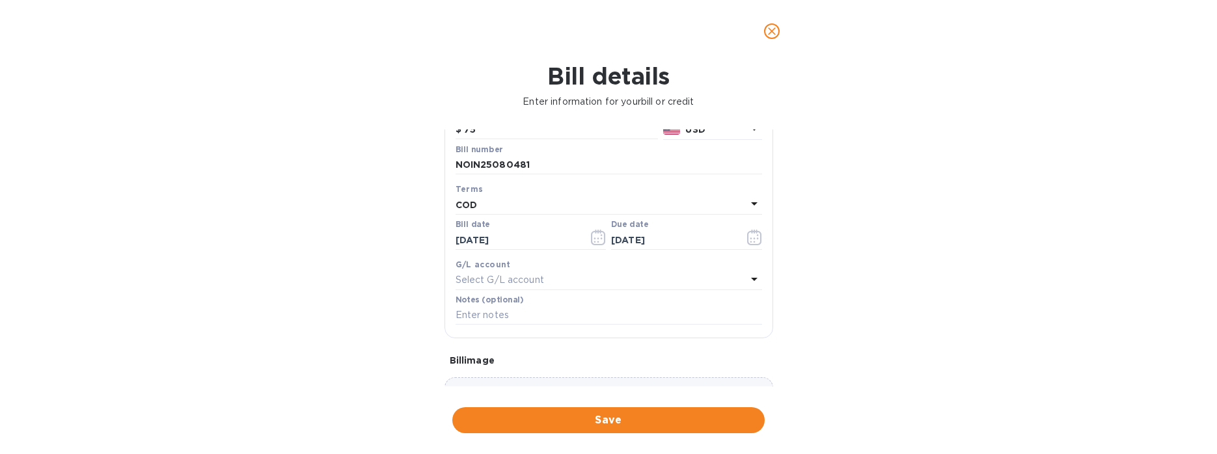
click at [501, 304] on label "Notes (optional)" at bounding box center [490, 300] width 68 height 8
click at [503, 311] on input "text" at bounding box center [609, 316] width 307 height 20
type input "s"
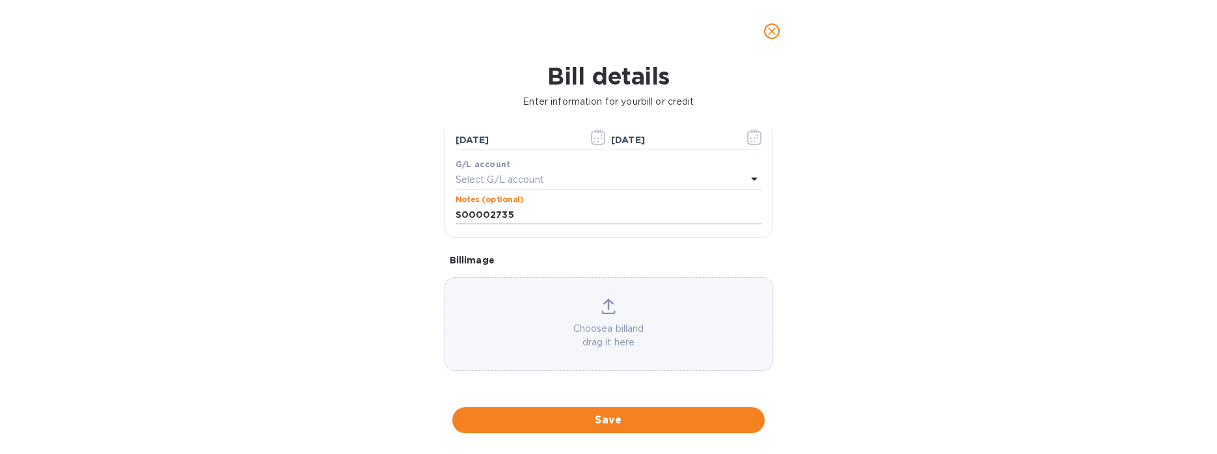
type input "S00002735"
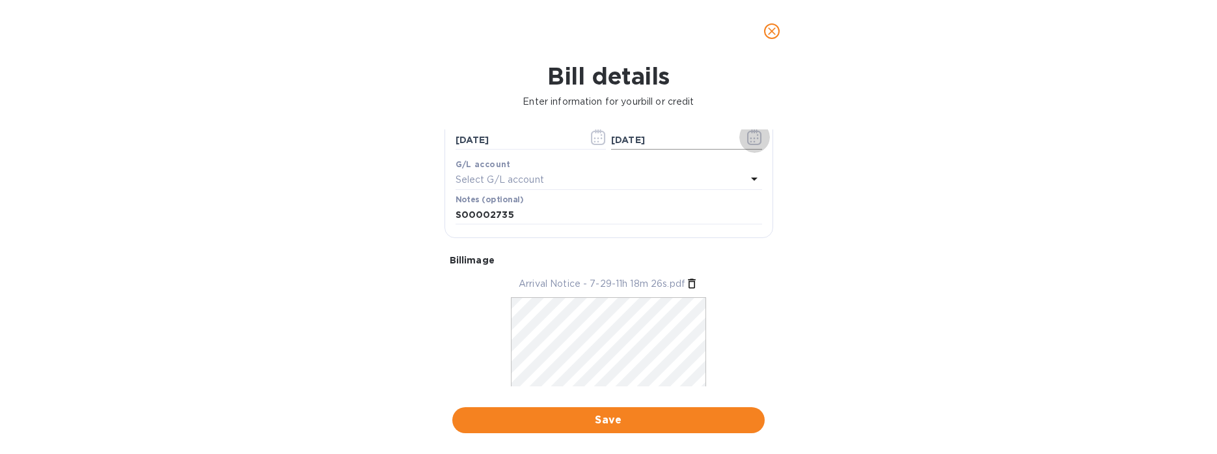
click at [750, 140] on icon "button" at bounding box center [754, 138] width 15 height 16
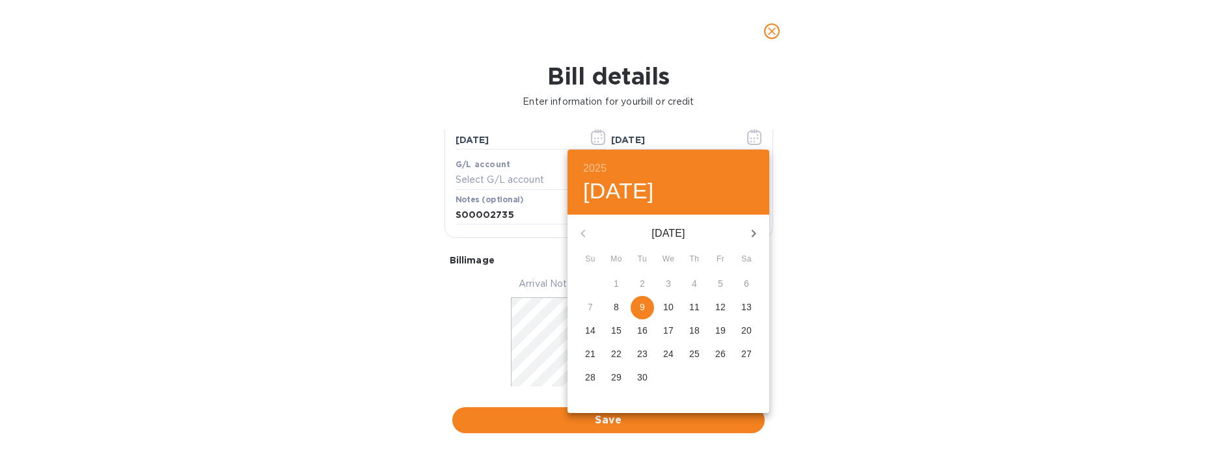
click at [644, 337] on p "16" at bounding box center [642, 330] width 10 height 13
type input "[DATE]"
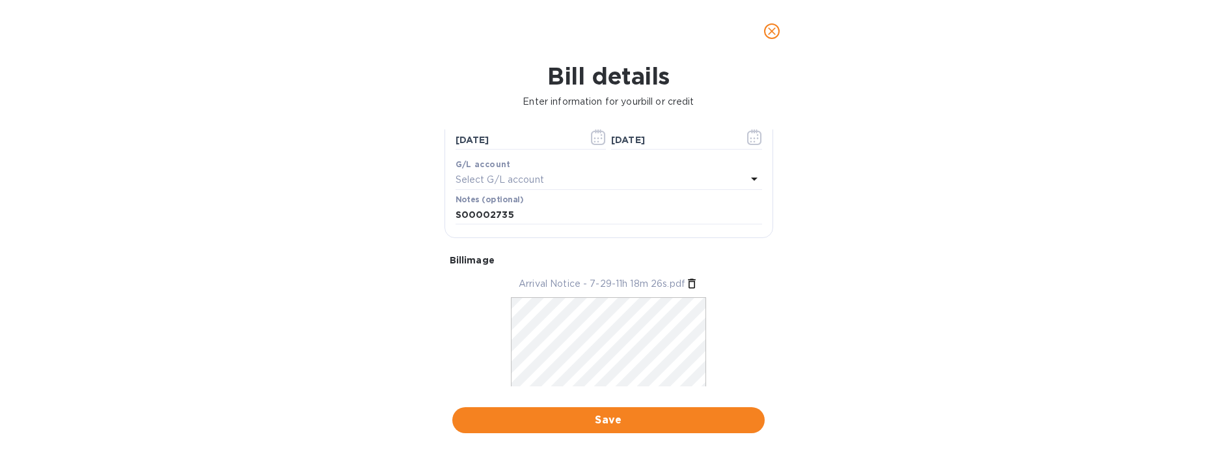
scroll to position [223, 0]
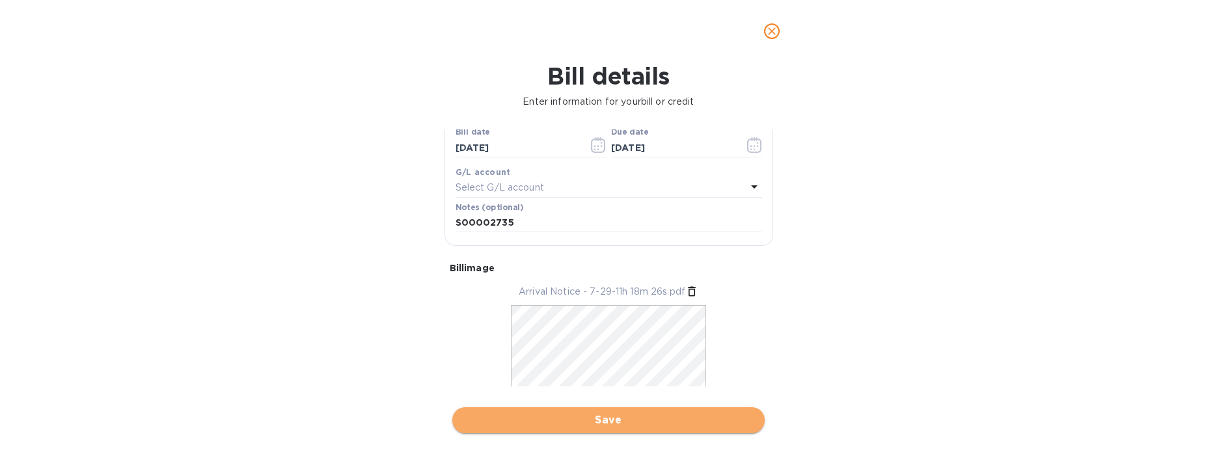
click at [508, 425] on span "Save" at bounding box center [609, 421] width 292 height 16
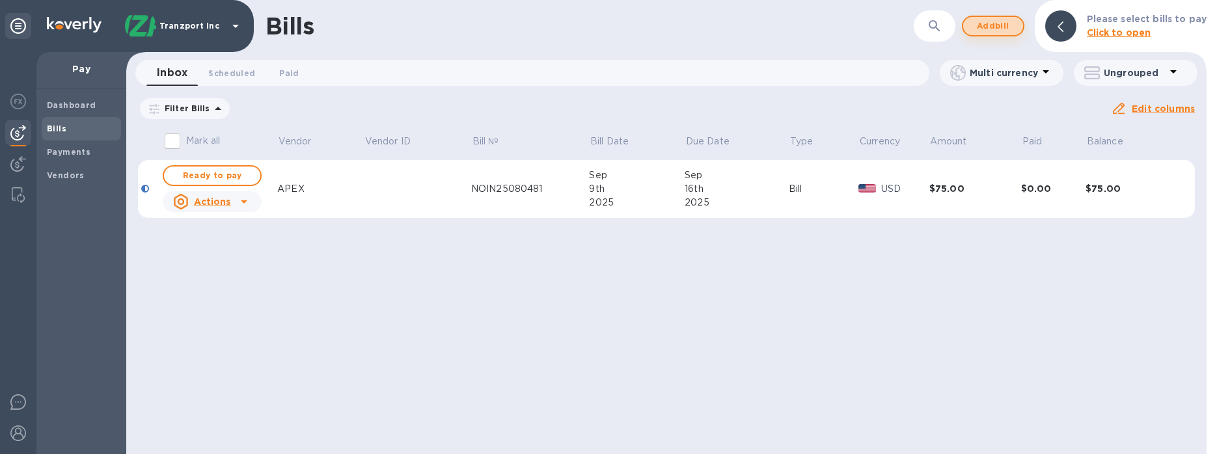
click at [1008, 27] on span "Add bill" at bounding box center [993, 26] width 39 height 16
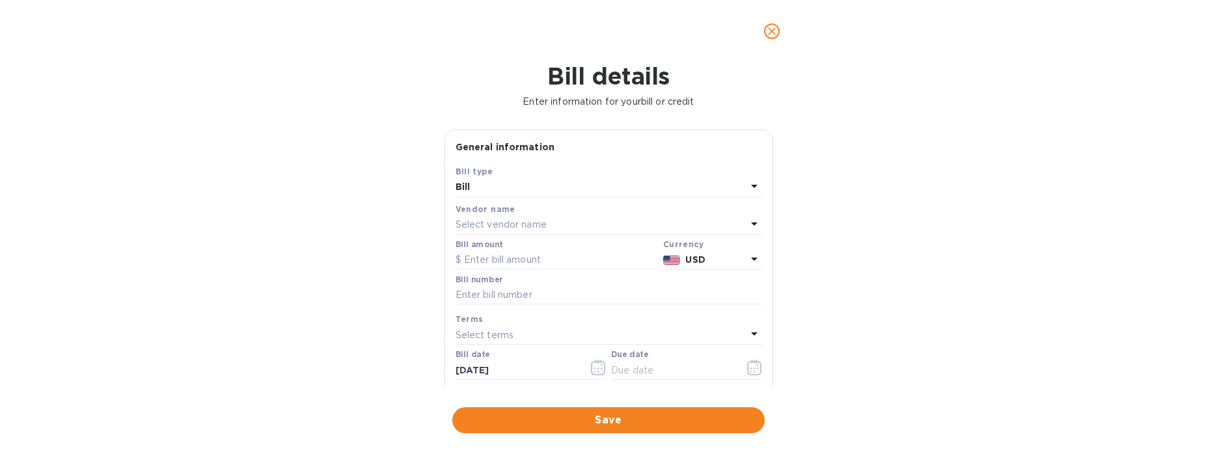
click at [587, 215] on div "Vendor name" at bounding box center [609, 209] width 307 height 14
click at [577, 227] on div "Select vendor name" at bounding box center [601, 225] width 291 height 18
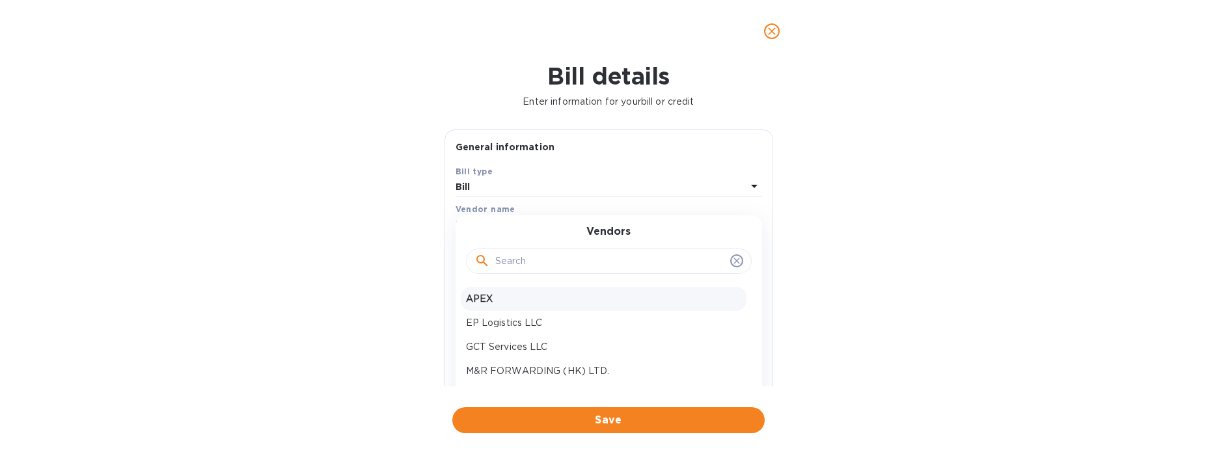
click at [516, 297] on p "APEX" at bounding box center [603, 299] width 275 height 14
type input "[DATE]"
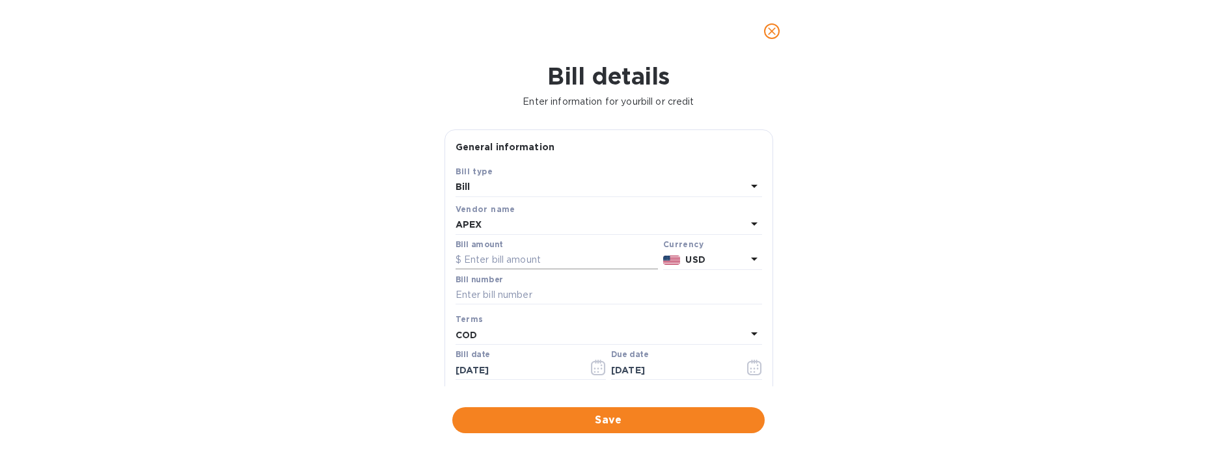
click at [516, 264] on input "text" at bounding box center [557, 261] width 202 height 20
type input "75"
click at [527, 288] on input "text" at bounding box center [609, 296] width 307 height 20
paste input "NOIN25080663"
type input "NOIN25080663"
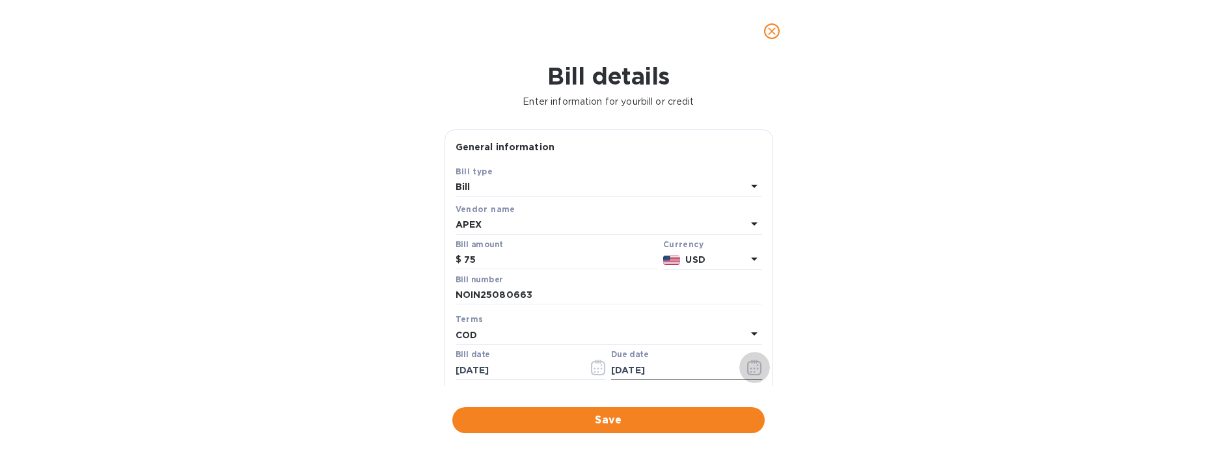
click at [747, 370] on icon "button" at bounding box center [754, 368] width 15 height 16
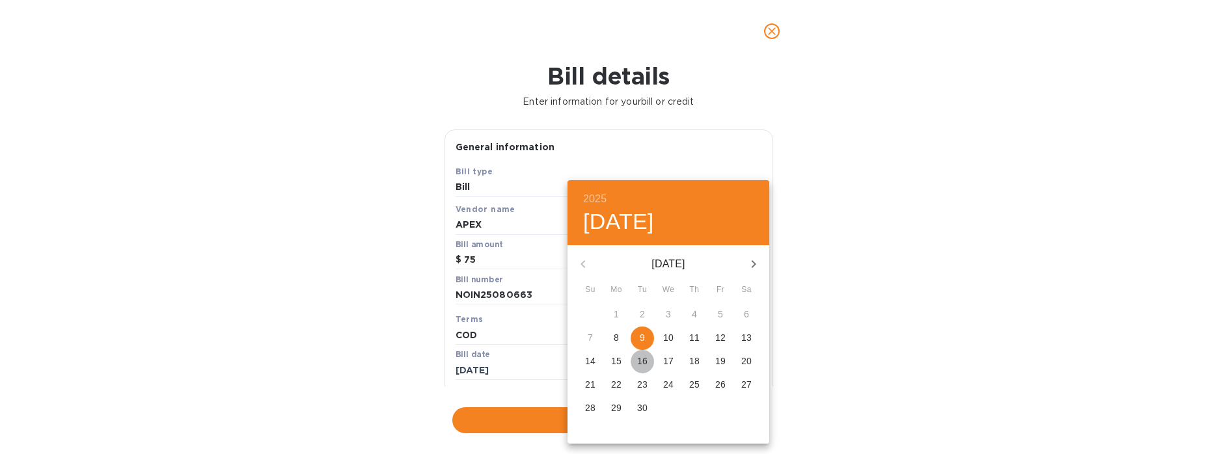
click at [641, 358] on p "16" at bounding box center [642, 361] width 10 height 13
type input "[DATE]"
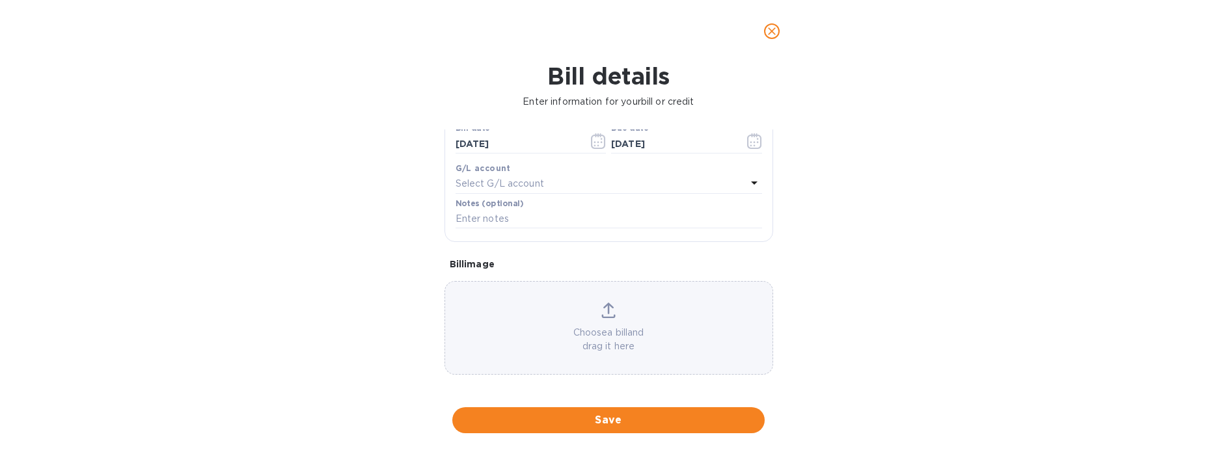
scroll to position [230, 0]
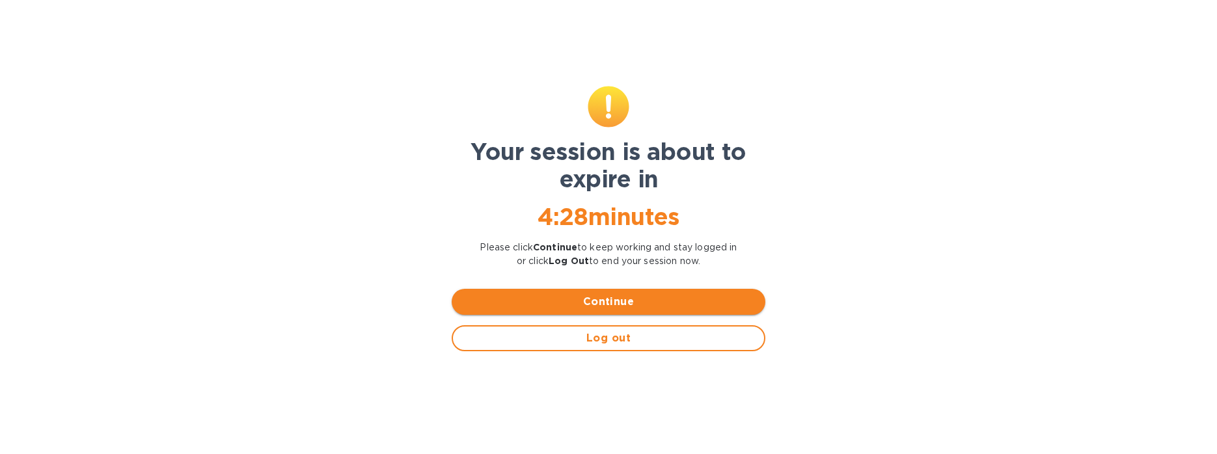
click at [639, 307] on span "Continue" at bounding box center [608, 302] width 293 height 16
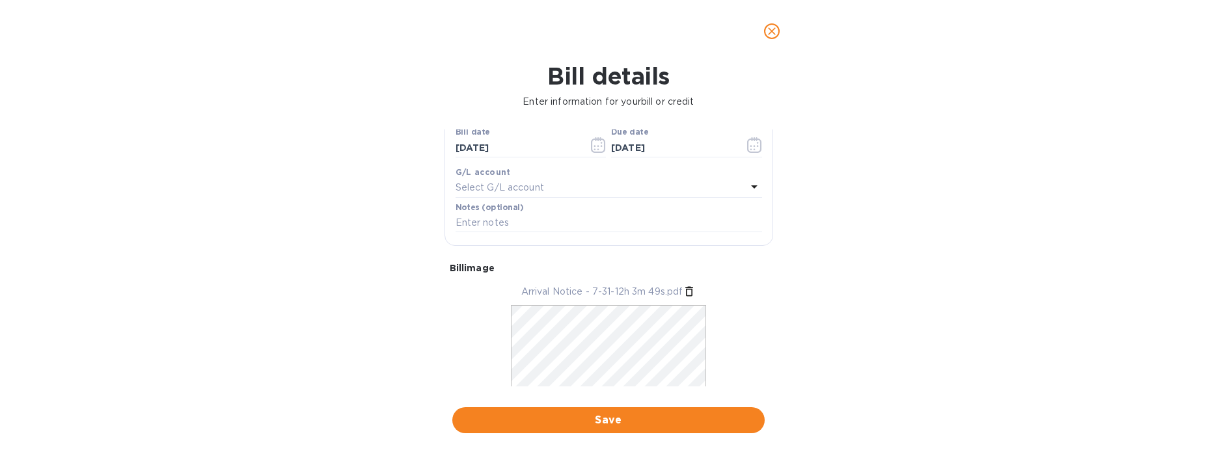
scroll to position [27, 0]
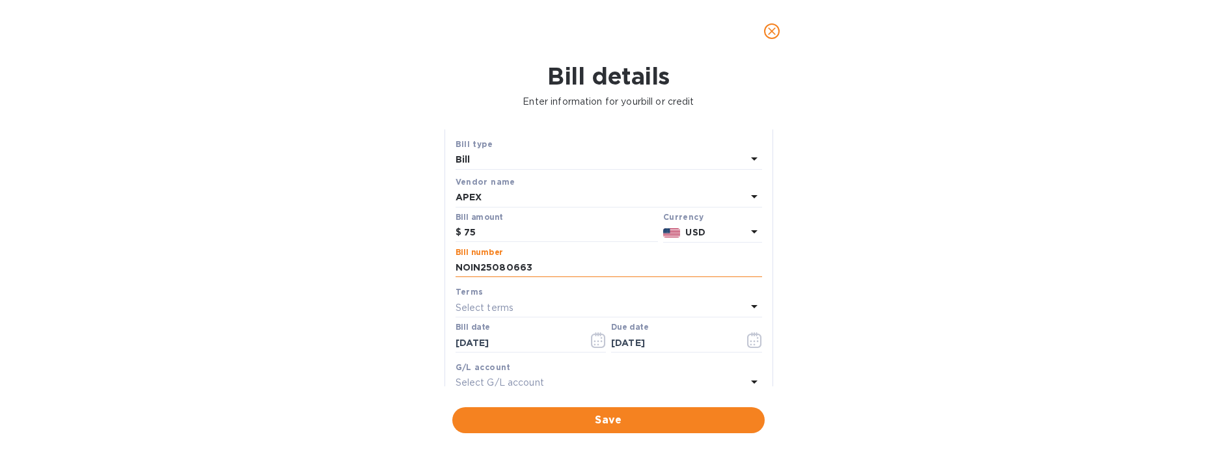
click at [509, 266] on input "NOIN25080663" at bounding box center [609, 268] width 307 height 20
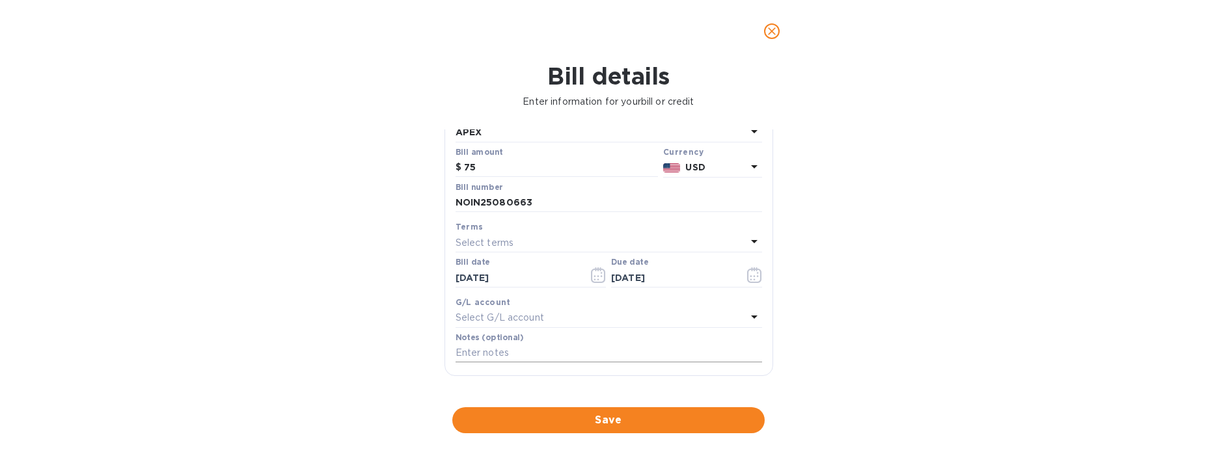
click at [602, 355] on input "text" at bounding box center [609, 354] width 307 height 20
type input "s"
type input "S00002838"
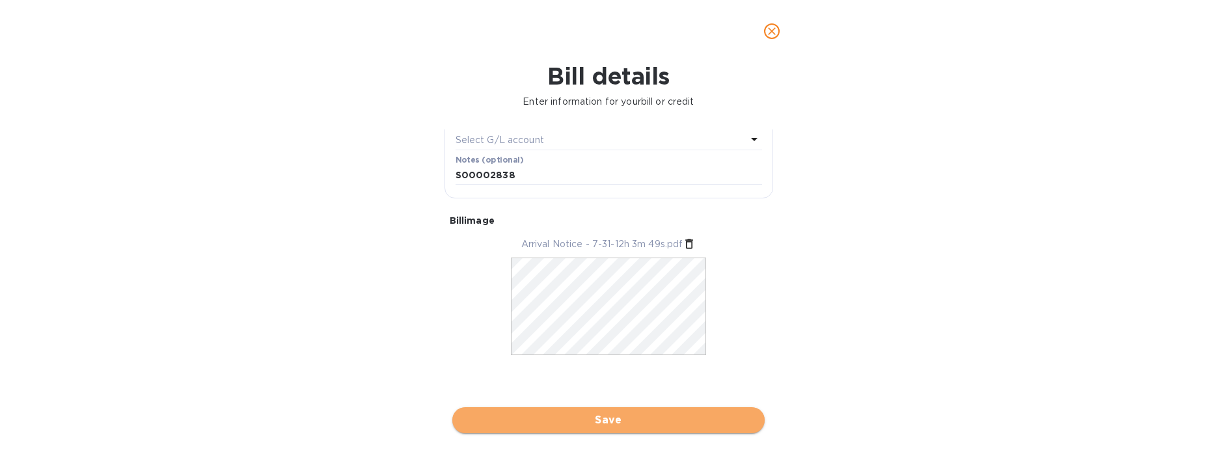
click at [663, 421] on span "Save" at bounding box center [609, 421] width 292 height 16
